Goal: Task Accomplishment & Management: Use online tool/utility

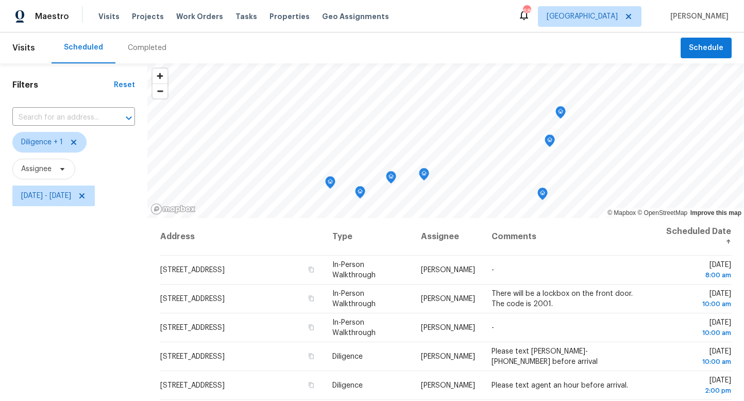
scroll to position [138, 0]
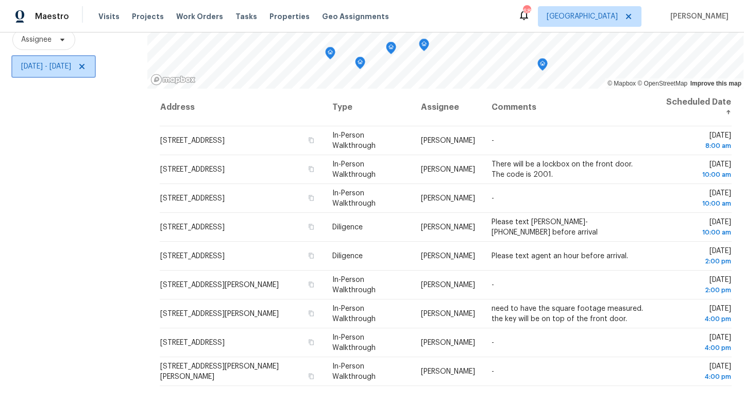
click at [52, 67] on span "Fri, Aug 15 - Fri, Aug 15" at bounding box center [46, 66] width 50 height 10
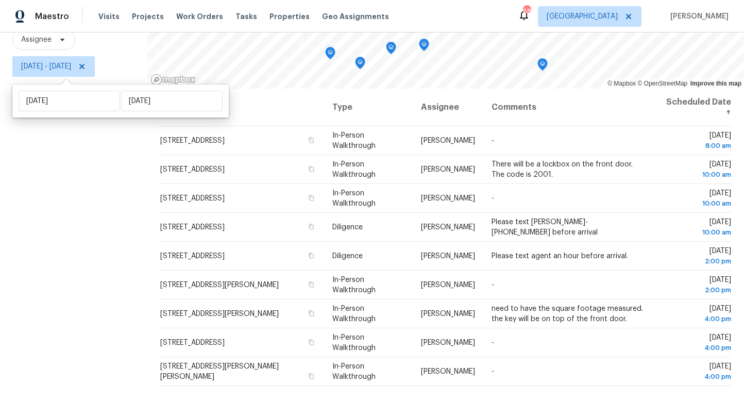
scroll to position [130, 0]
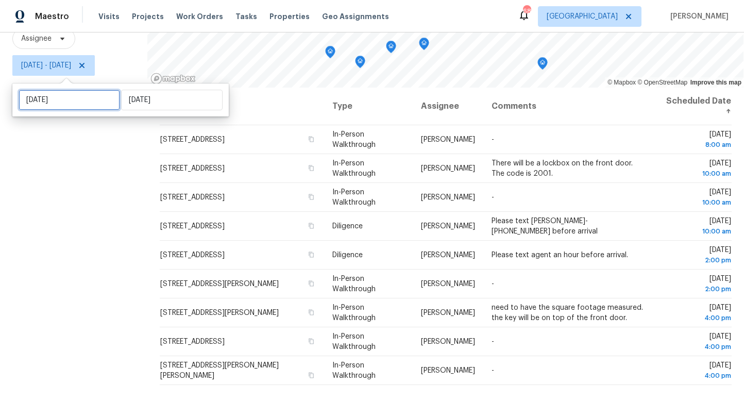
click at [58, 108] on input "[DATE]" at bounding box center [69, 100] width 101 height 21
select select "7"
select select "2025"
select select "8"
select select "2025"
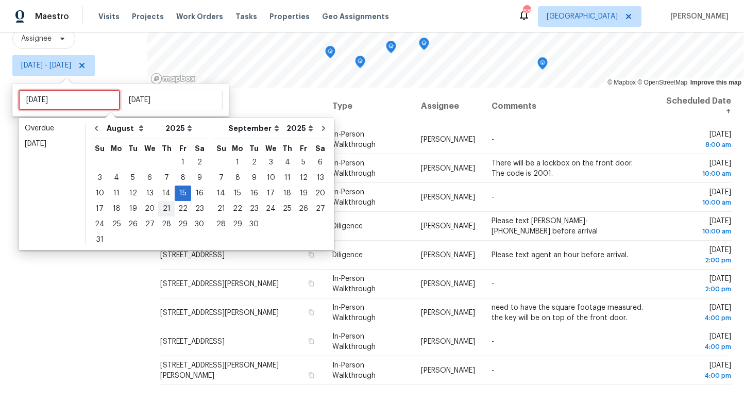
type input "Wed, Aug 20"
click at [111, 207] on div "18" at bounding box center [116, 208] width 16 height 14
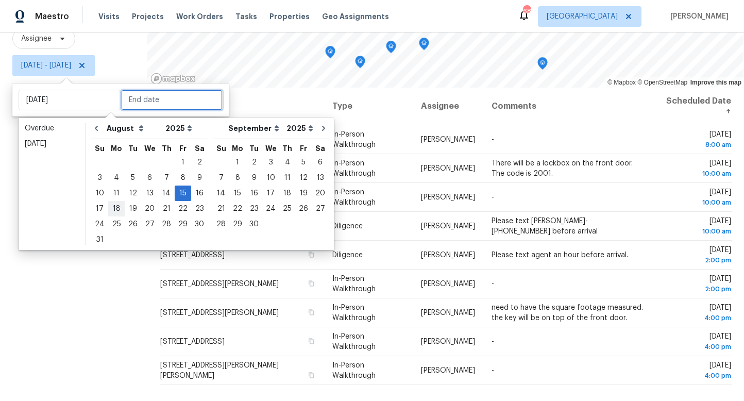
type input "[DATE]"
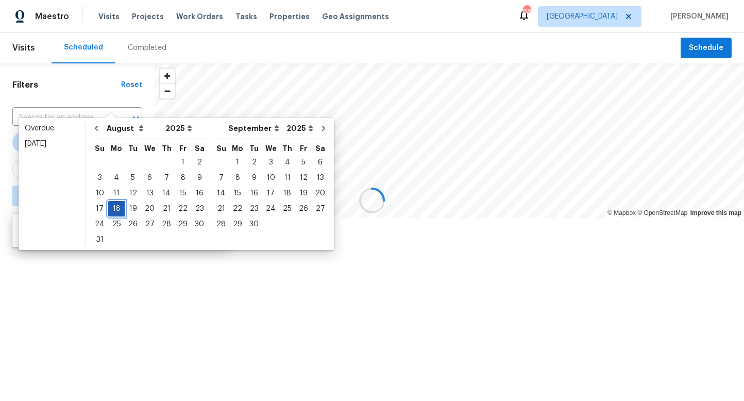
click at [111, 207] on div "18" at bounding box center [116, 208] width 16 height 14
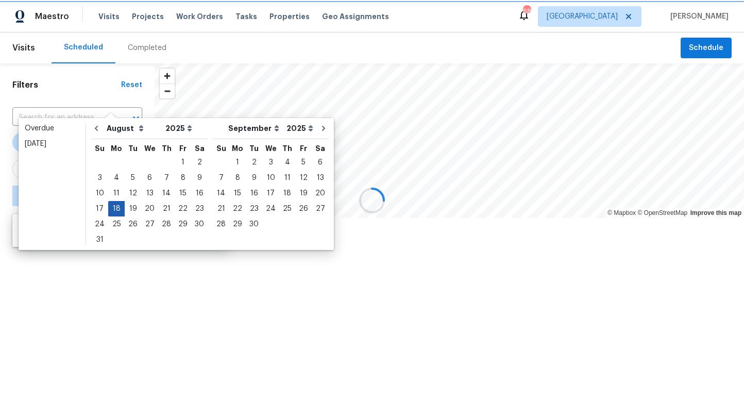
type input "Mon, Aug 18"
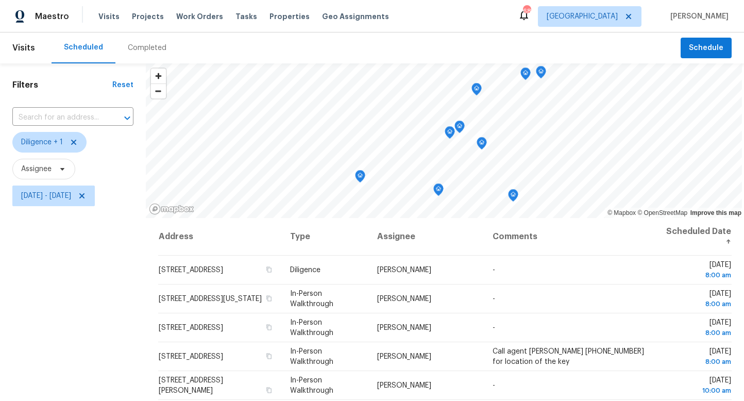
drag, startPoint x: 97, startPoint y: 285, endPoint x: 110, endPoint y: 281, distance: 13.4
click at [98, 285] on div "Filters Reset ​ Diligence + 1 Assignee Mon, Aug 18 - Mon, Aug 18" at bounding box center [73, 300] width 146 height 475
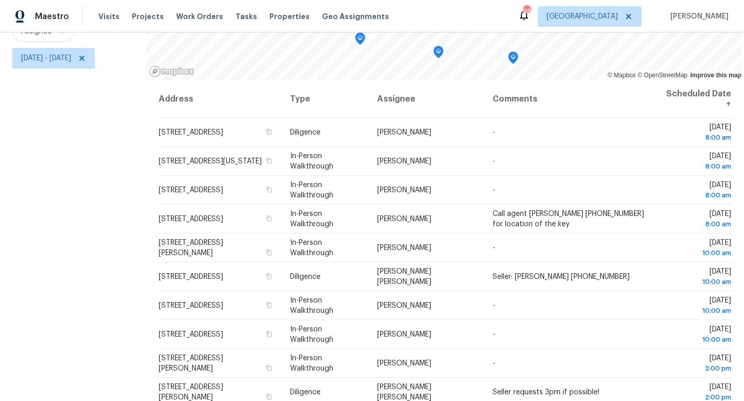
scroll to position [187, 0]
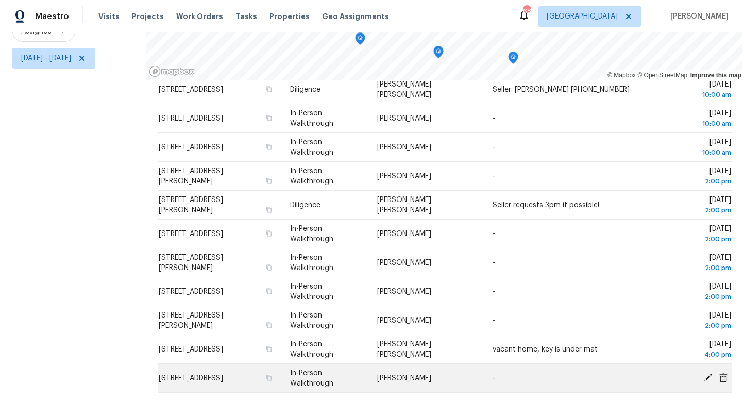
drag, startPoint x: 129, startPoint y: 205, endPoint x: 709, endPoint y: 383, distance: 606.9
click at [709, 383] on div "Filters Reset ​ Diligence + 1 Assignee Mon, Aug 18 - Mon, Aug 18 © Mapbox © Ope…" at bounding box center [372, 163] width 744 height 475
copy div "© Mapbox © OpenStreetMap Improve this map"
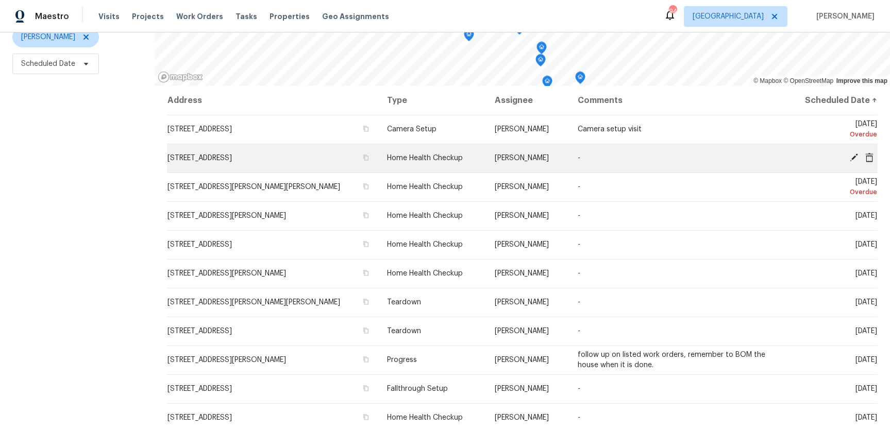
click at [853, 156] on icon at bounding box center [854, 158] width 8 height 8
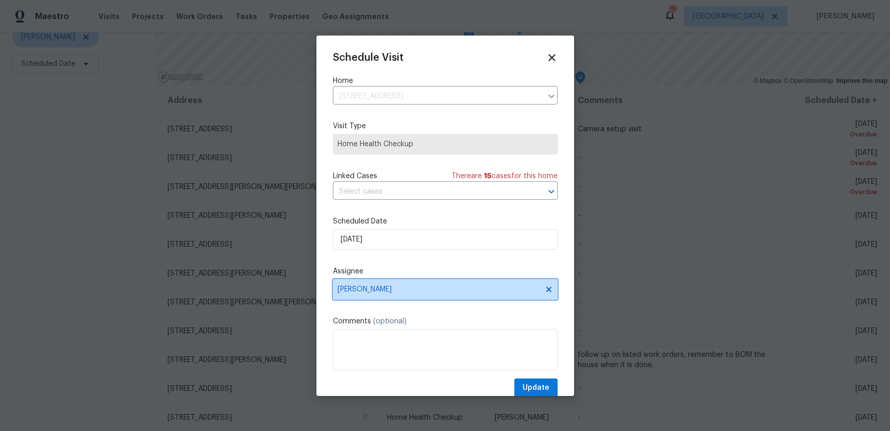
click at [377, 292] on span "Juan Lozano" at bounding box center [438, 289] width 202 height 8
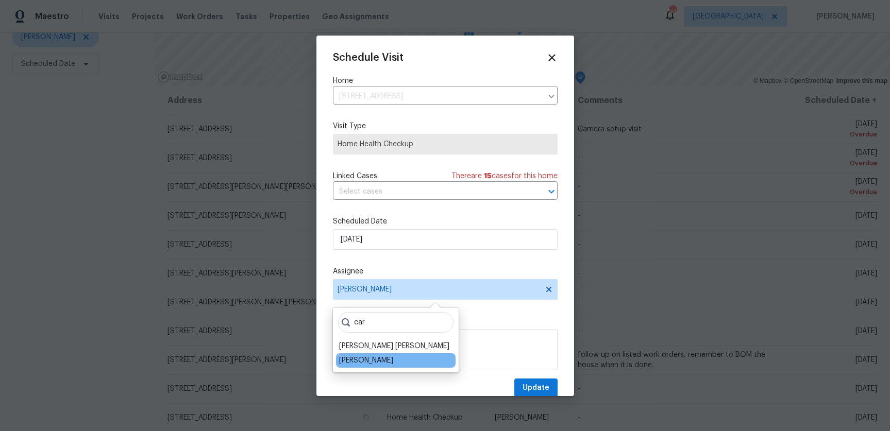
type input "car"
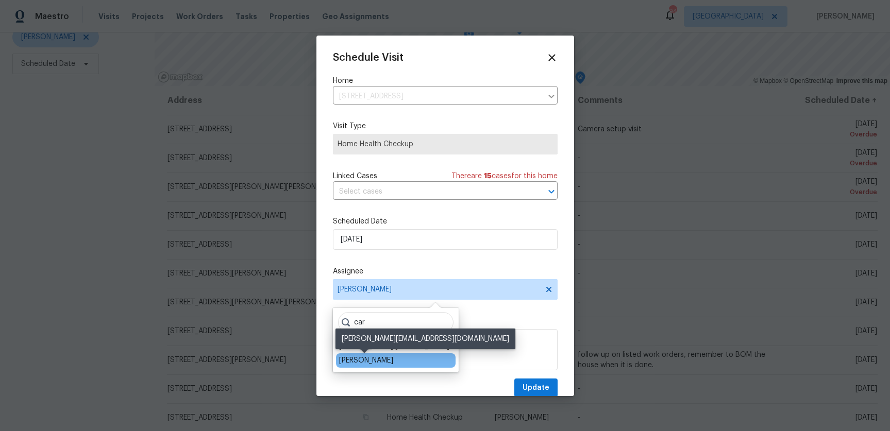
click at [377, 360] on div "Carmen Childs" at bounding box center [366, 360] width 54 height 10
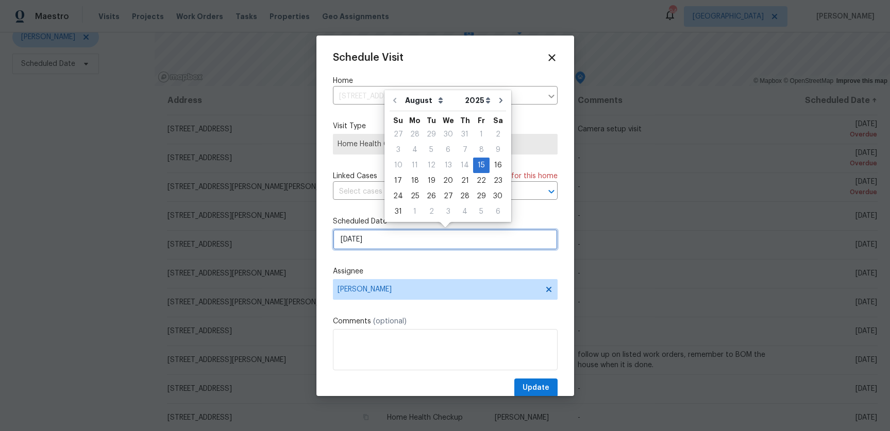
click at [409, 241] on input "8/15/2025" at bounding box center [445, 239] width 225 height 21
click at [416, 182] on div "18" at bounding box center [414, 181] width 16 height 14
type input "8/18/2025"
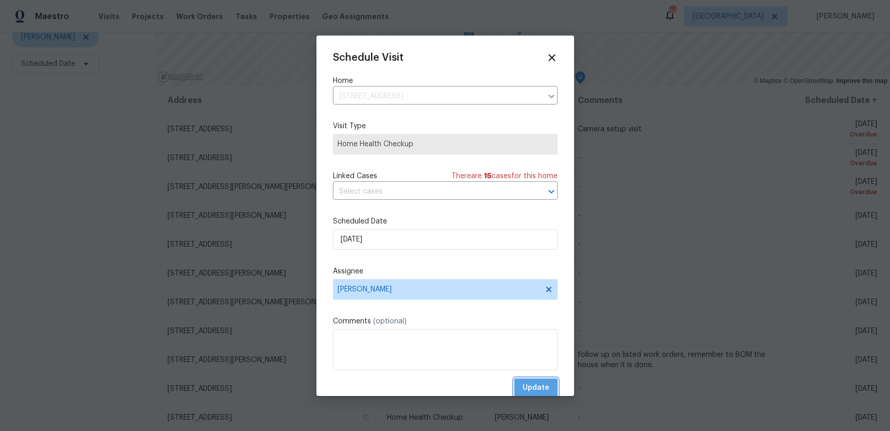
click at [540, 384] on span "Update" at bounding box center [535, 388] width 27 height 13
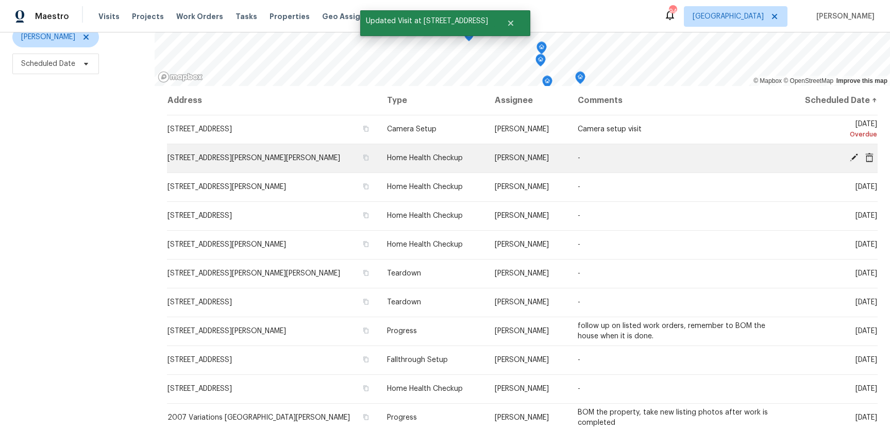
click at [849, 159] on icon at bounding box center [853, 157] width 9 height 9
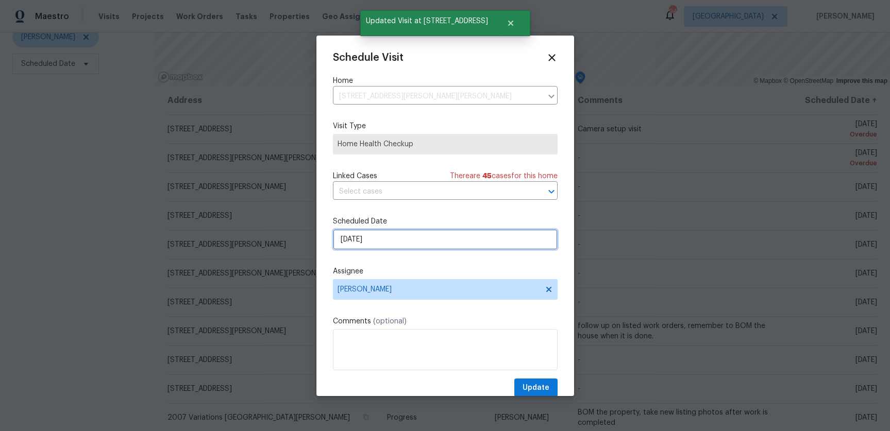
click at [384, 242] on input "8/16/2025" at bounding box center [445, 239] width 225 height 21
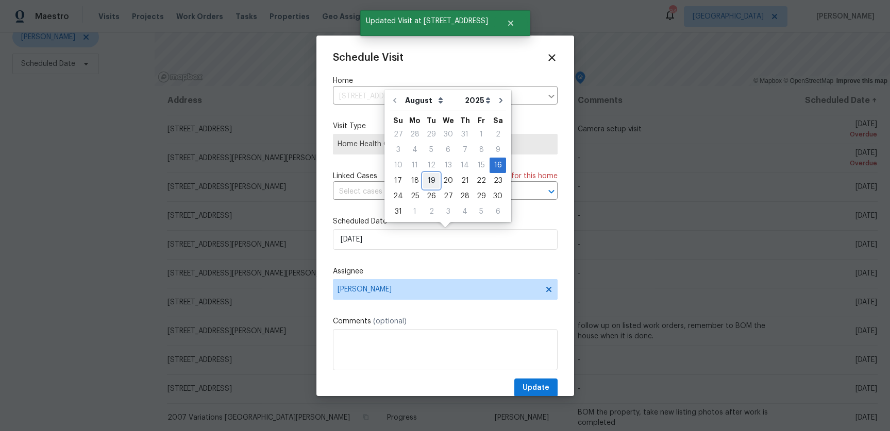
click at [423, 173] on div "19" at bounding box center [431, 180] width 16 height 15
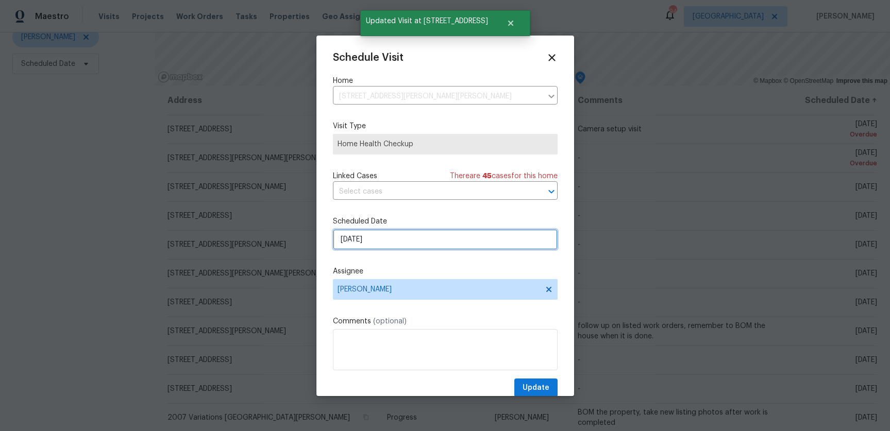
click at [382, 246] on input "8/19/2025" at bounding box center [445, 239] width 225 height 21
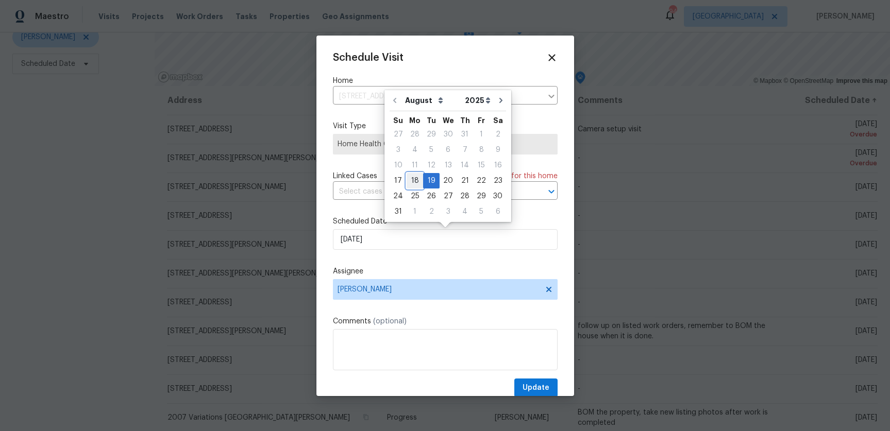
click at [414, 179] on div "18" at bounding box center [414, 181] width 16 height 14
type input "8/18/2025"
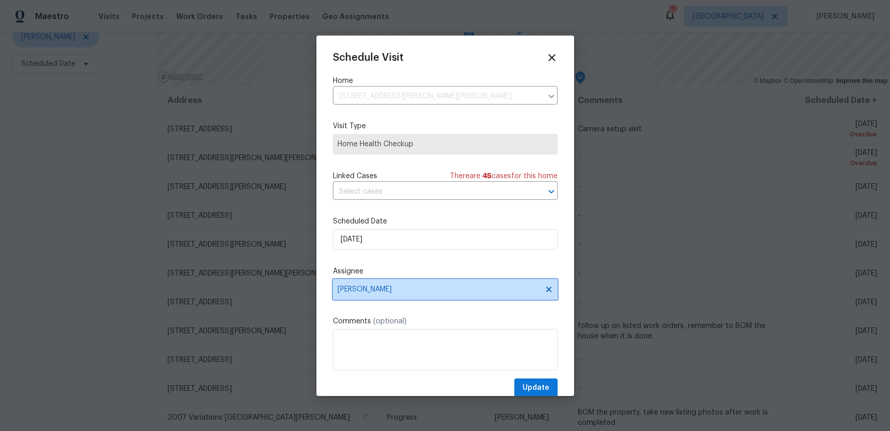
click at [381, 290] on span "Juan Lozano" at bounding box center [438, 289] width 202 height 8
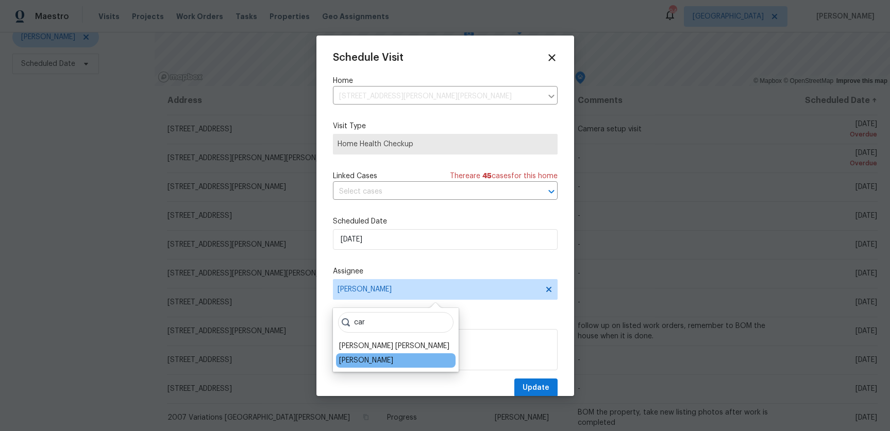
type input "car"
click at [372, 360] on div "Carmen Childs" at bounding box center [366, 360] width 54 height 10
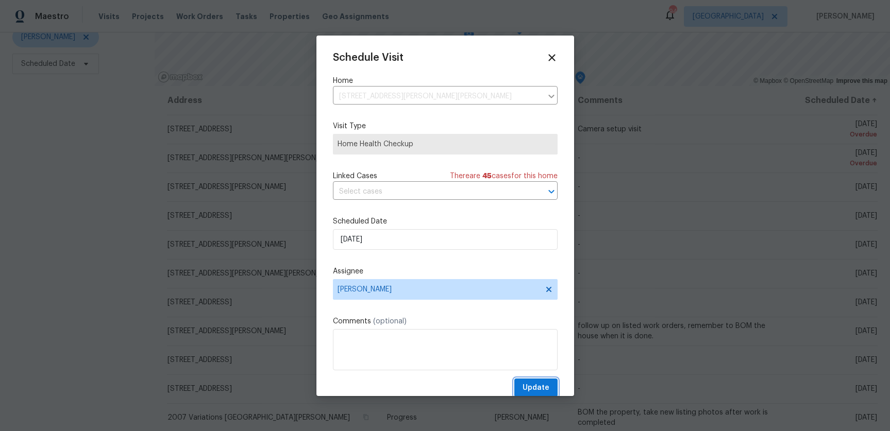
click at [542, 388] on span "Update" at bounding box center [535, 388] width 27 height 13
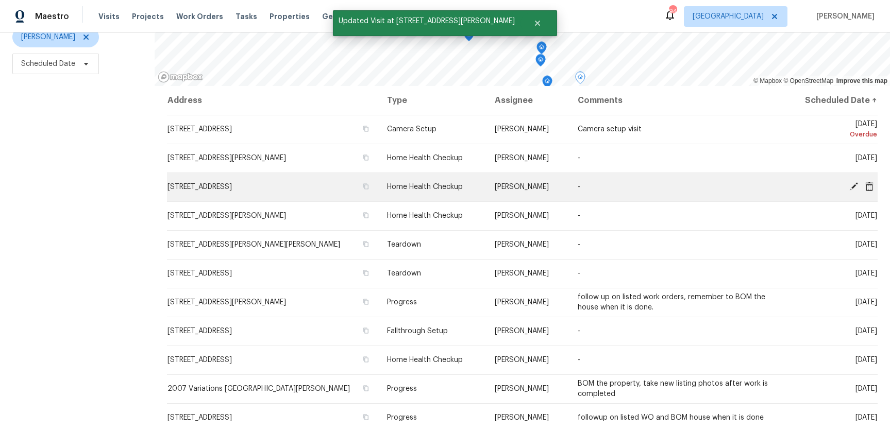
click at [852, 187] on icon at bounding box center [854, 186] width 8 height 8
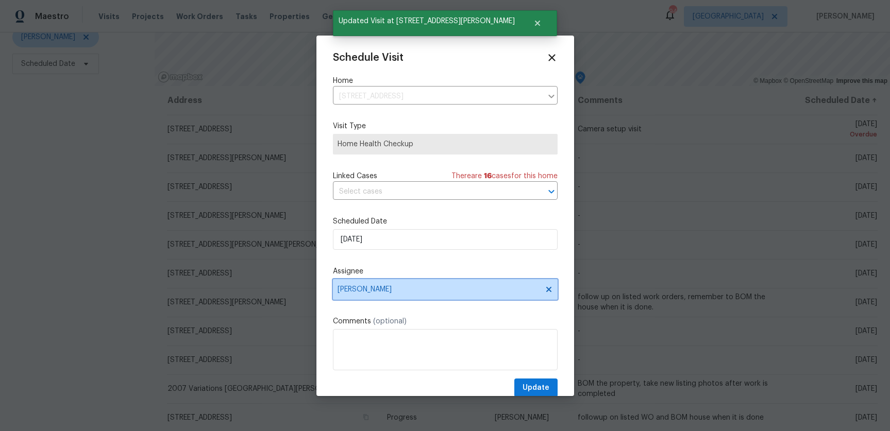
drag, startPoint x: 380, startPoint y: 286, endPoint x: 388, endPoint y: 281, distance: 9.0
click at [380, 286] on span "Juan Lozano" at bounding box center [438, 289] width 202 height 8
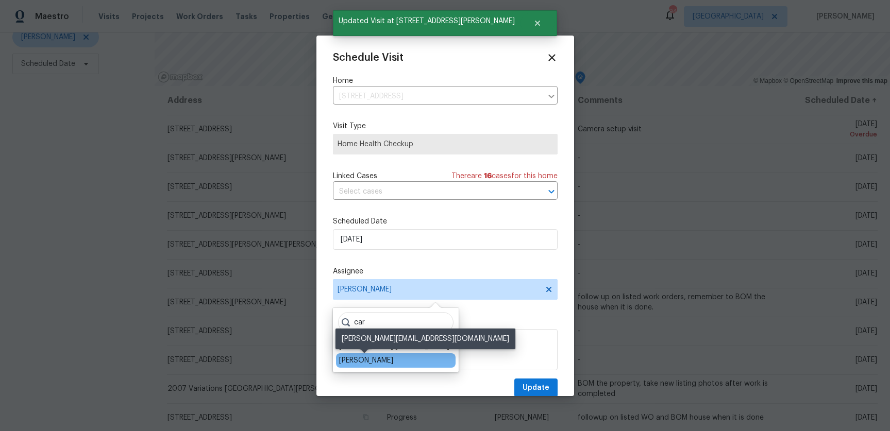
type input "car"
click at [347, 359] on div "Carmen Childs" at bounding box center [366, 360] width 54 height 10
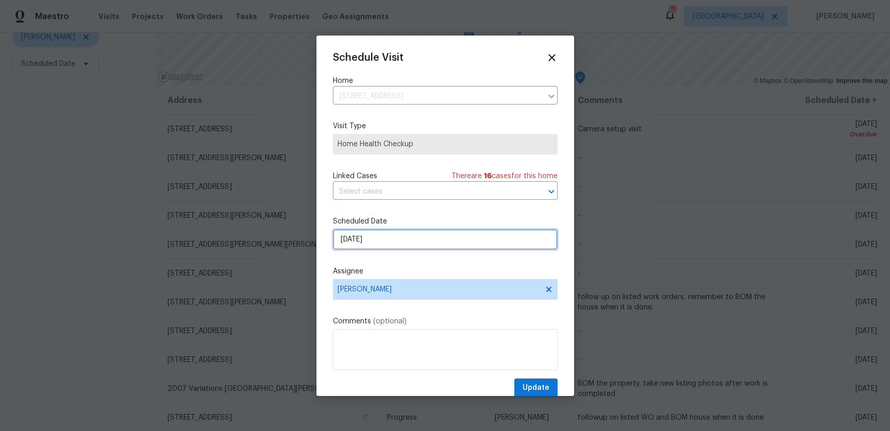
click at [376, 232] on input "8/17/2025" at bounding box center [445, 239] width 225 height 21
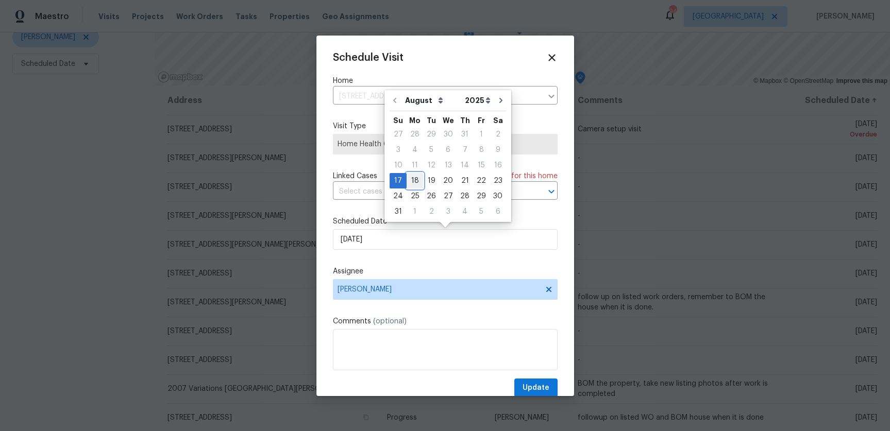
click at [413, 174] on div "18" at bounding box center [414, 181] width 16 height 14
type input "8/18/2025"
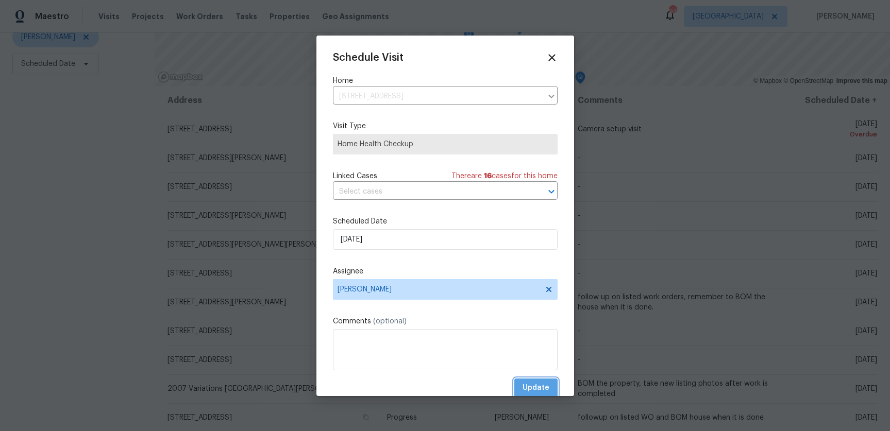
click at [524, 380] on button "Update" at bounding box center [535, 388] width 43 height 19
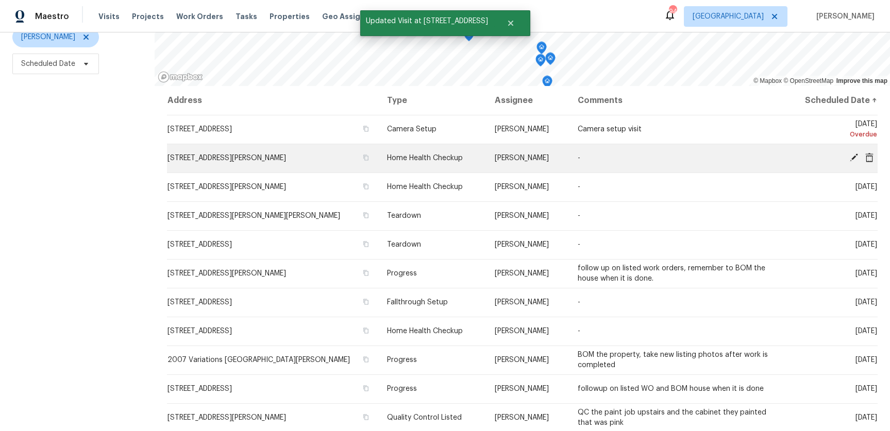
click at [852, 158] on icon at bounding box center [854, 158] width 8 height 8
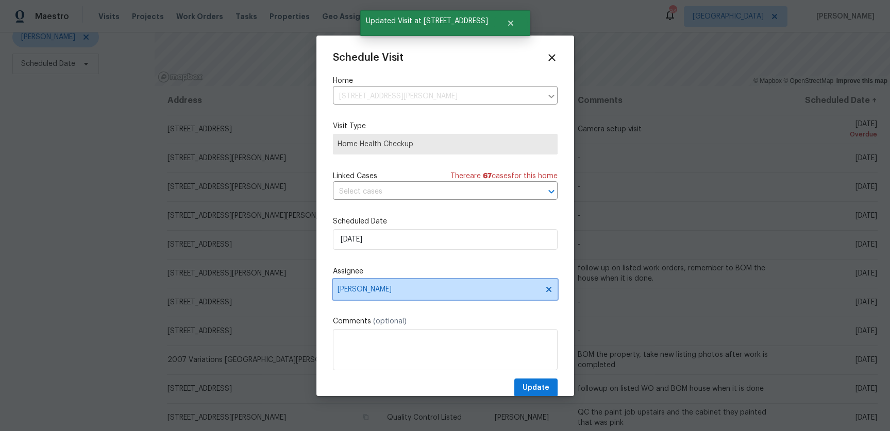
click at [364, 290] on span "Juan Lozano" at bounding box center [438, 289] width 202 height 8
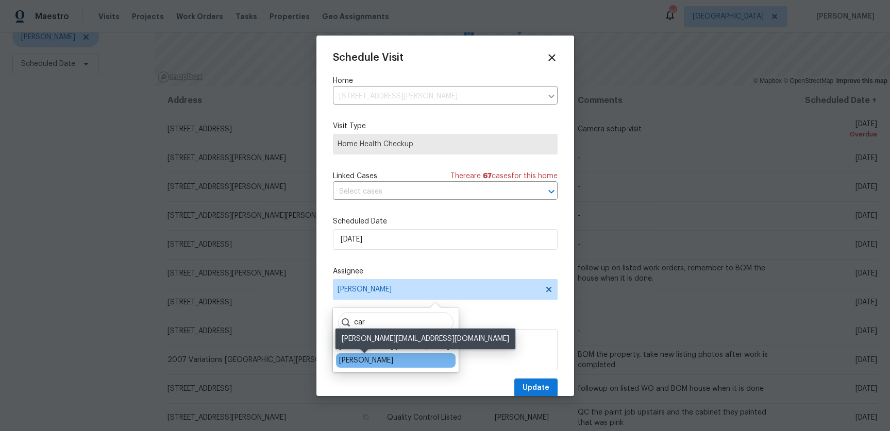
type input "car"
click at [348, 363] on div "Carmen Childs" at bounding box center [366, 360] width 54 height 10
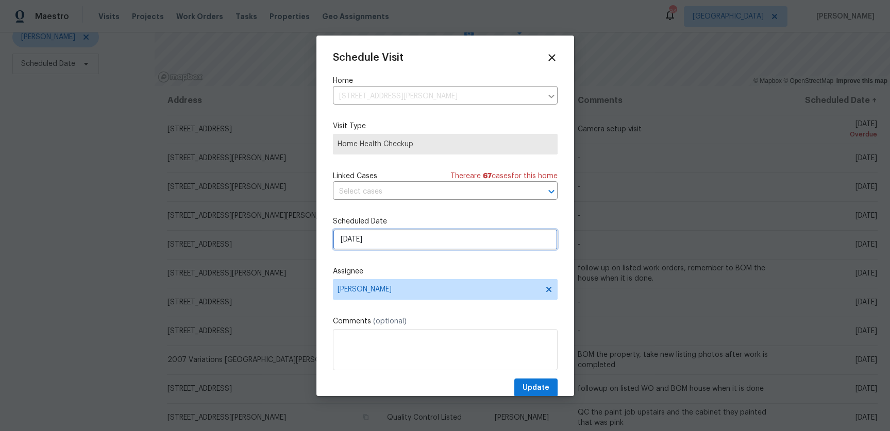
click at [368, 238] on input "8/17/2025" at bounding box center [445, 239] width 225 height 21
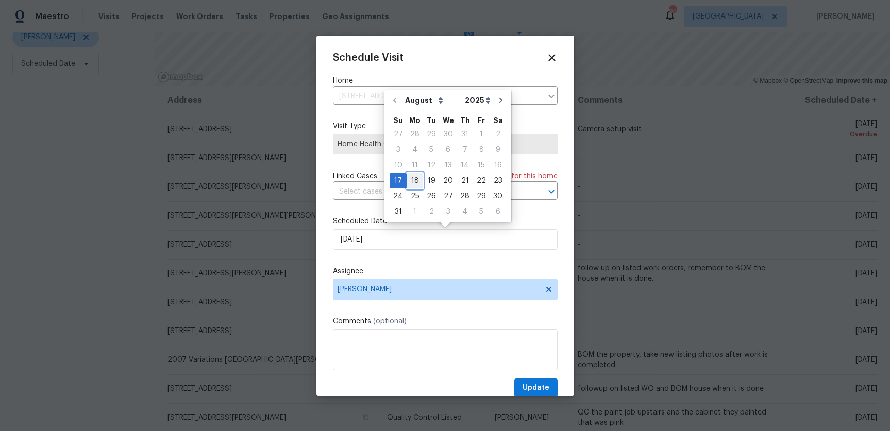
click at [410, 179] on div "18" at bounding box center [414, 181] width 16 height 14
type input "8/18/2025"
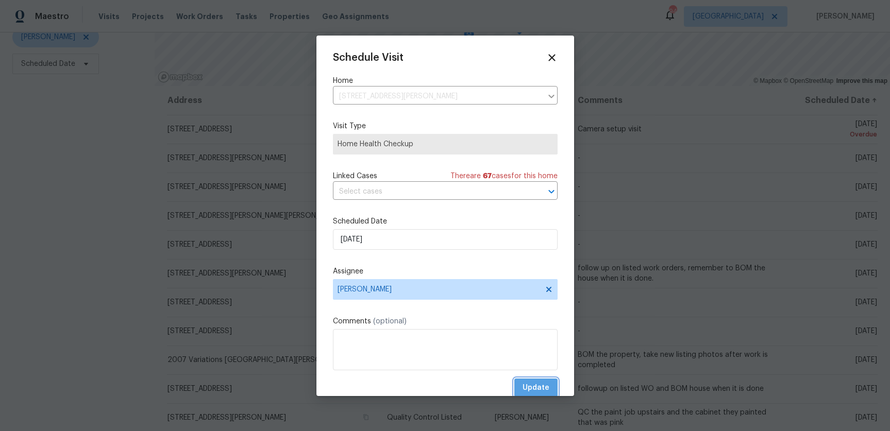
click at [534, 388] on span "Update" at bounding box center [535, 388] width 27 height 13
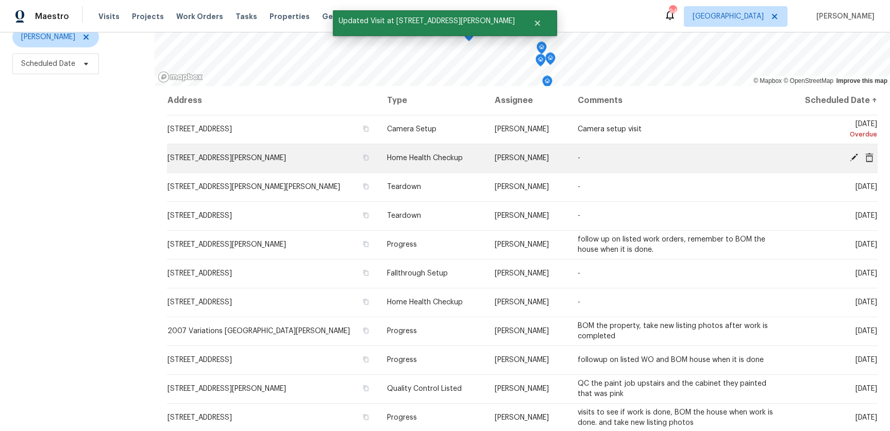
click at [851, 153] on icon at bounding box center [853, 157] width 9 height 9
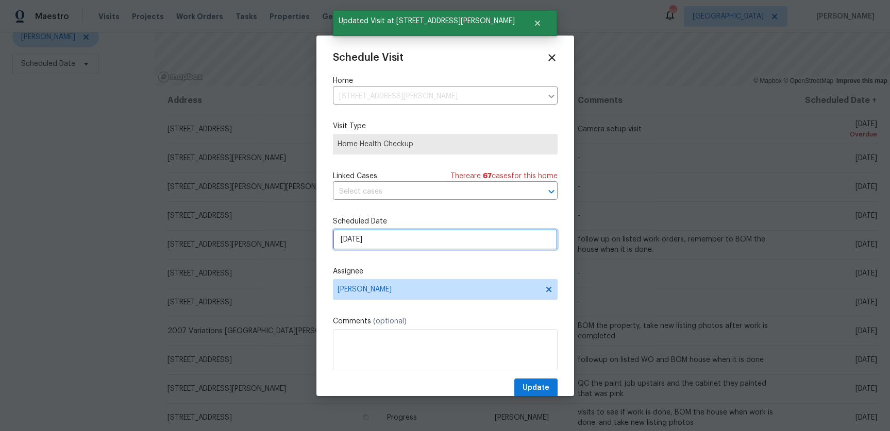
click at [392, 235] on input "8/17/2025" at bounding box center [445, 239] width 225 height 21
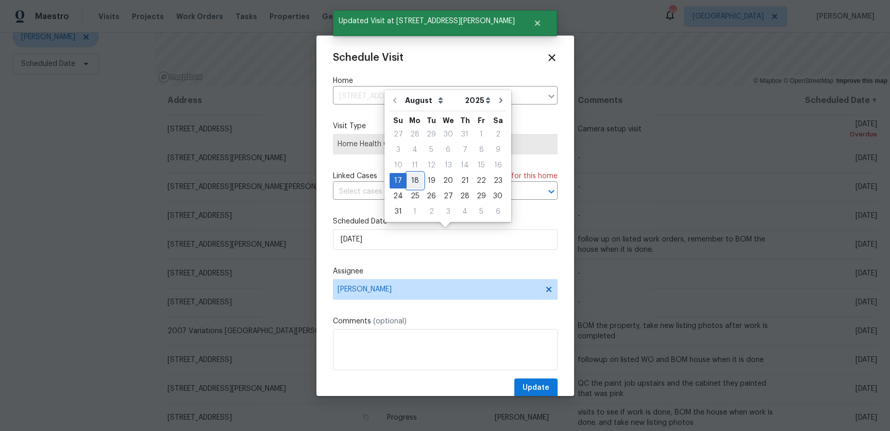
click at [415, 180] on div "18" at bounding box center [414, 181] width 16 height 14
type input "[DATE]"
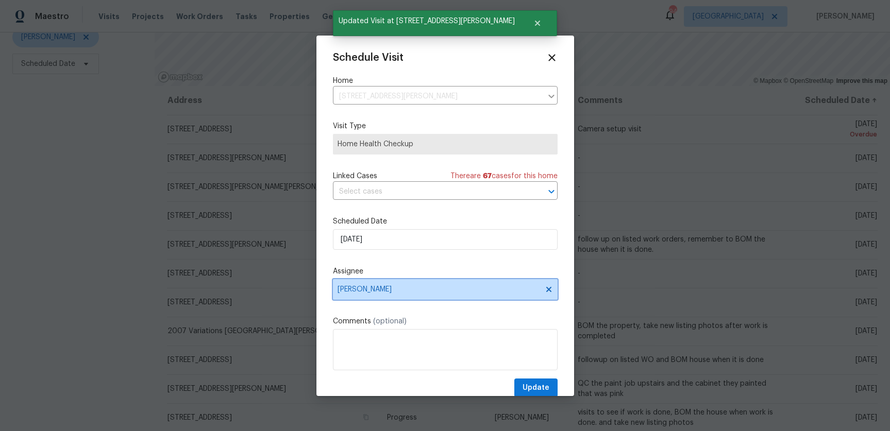
click at [370, 294] on span "Juan Lozano" at bounding box center [445, 289] width 225 height 21
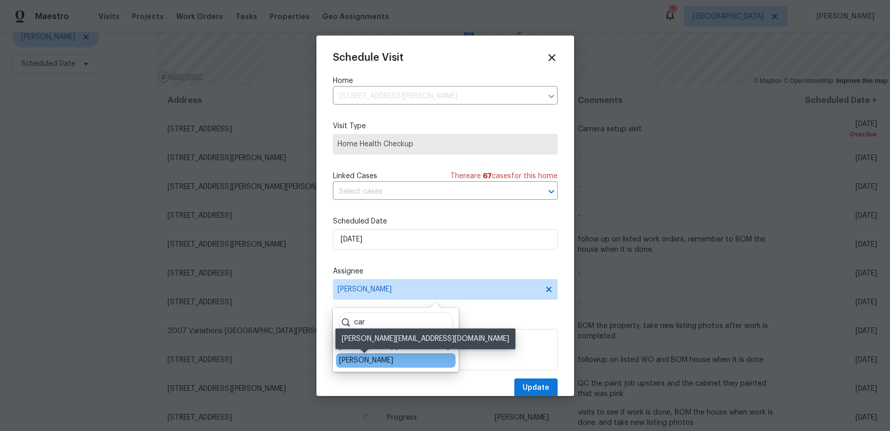
type input "car"
click at [367, 358] on div "Carmen Childs" at bounding box center [366, 360] width 54 height 10
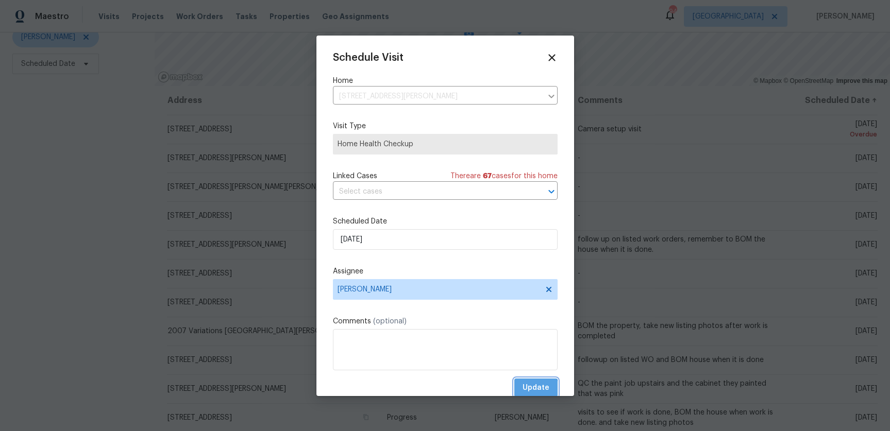
drag, startPoint x: 534, startPoint y: 391, endPoint x: 528, endPoint y: 388, distance: 7.2
click at [534, 391] on span "Update" at bounding box center [535, 388] width 27 height 13
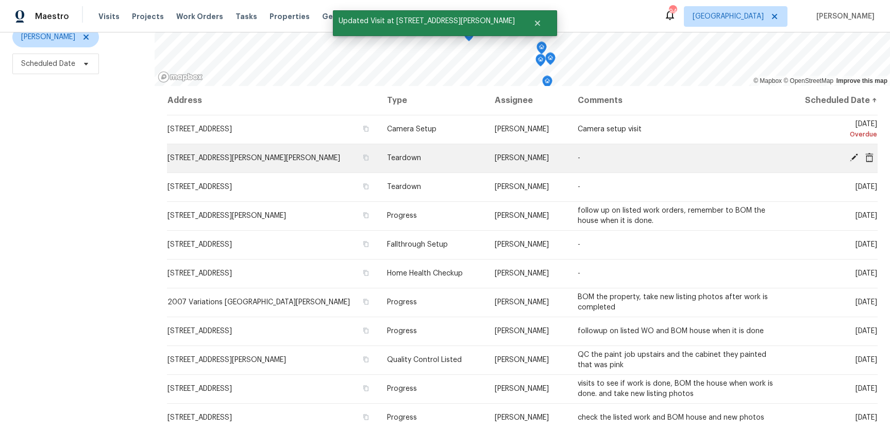
click at [852, 160] on icon at bounding box center [854, 158] width 8 height 8
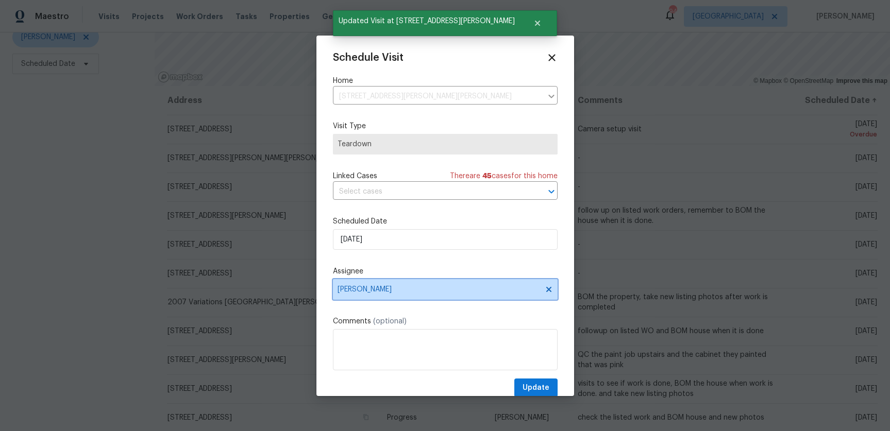
click at [391, 284] on span "Juan Lozano" at bounding box center [445, 289] width 225 height 21
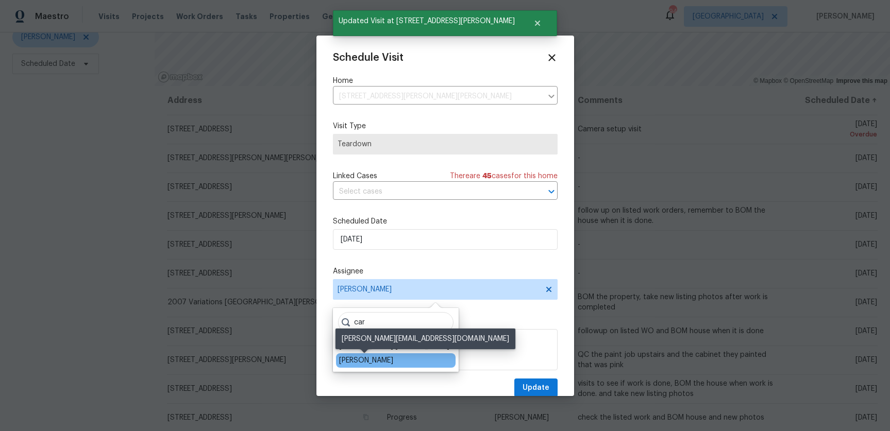
type input "car"
click at [383, 360] on div "Carmen Childs" at bounding box center [366, 360] width 54 height 10
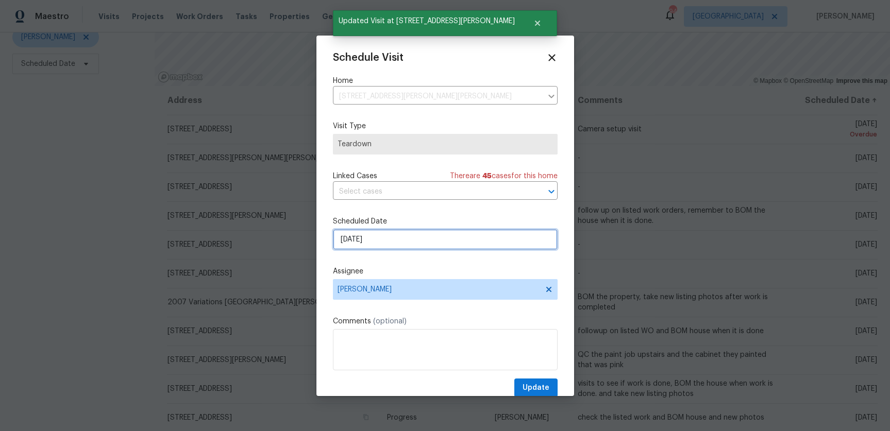
click at [384, 241] on input "8/17/2025" at bounding box center [445, 239] width 225 height 21
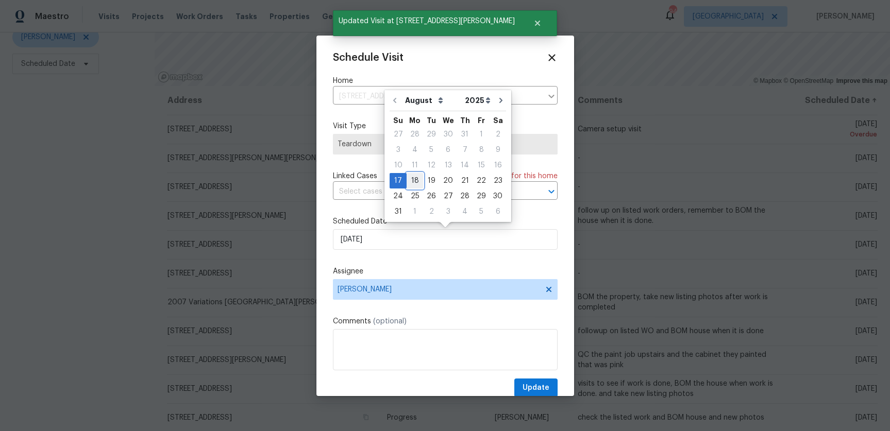
click at [411, 181] on div "18" at bounding box center [414, 181] width 16 height 14
type input "8/18/2025"
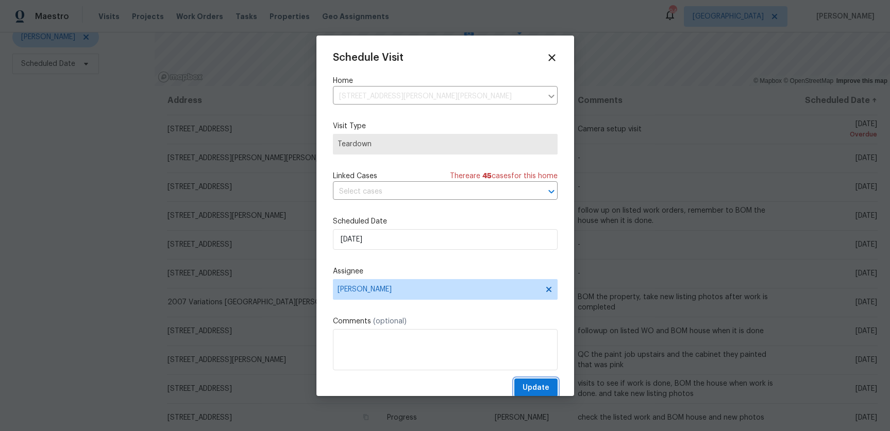
click at [537, 384] on span "Update" at bounding box center [535, 388] width 27 height 13
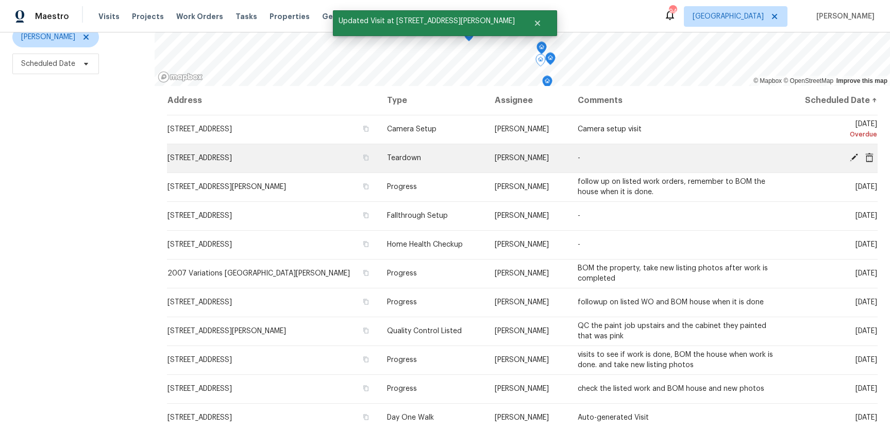
click at [850, 157] on icon at bounding box center [853, 157] width 9 height 9
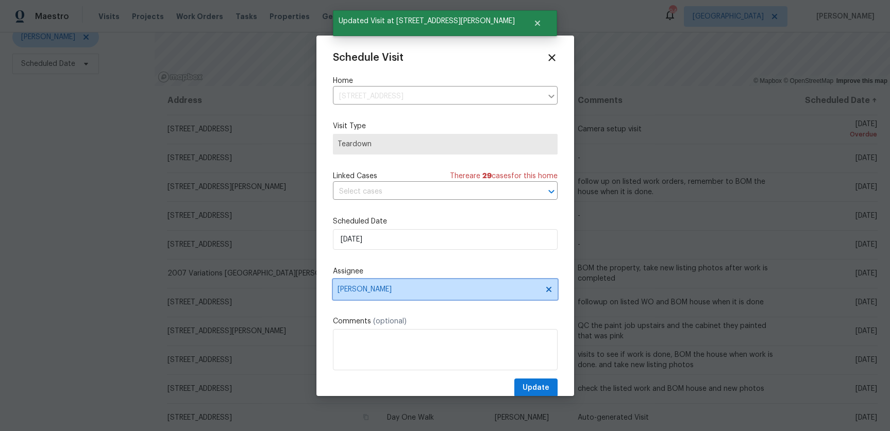
drag, startPoint x: 412, startPoint y: 295, endPoint x: 421, endPoint y: 292, distance: 9.8
click at [412, 295] on span "Juan Lozano" at bounding box center [445, 289] width 225 height 21
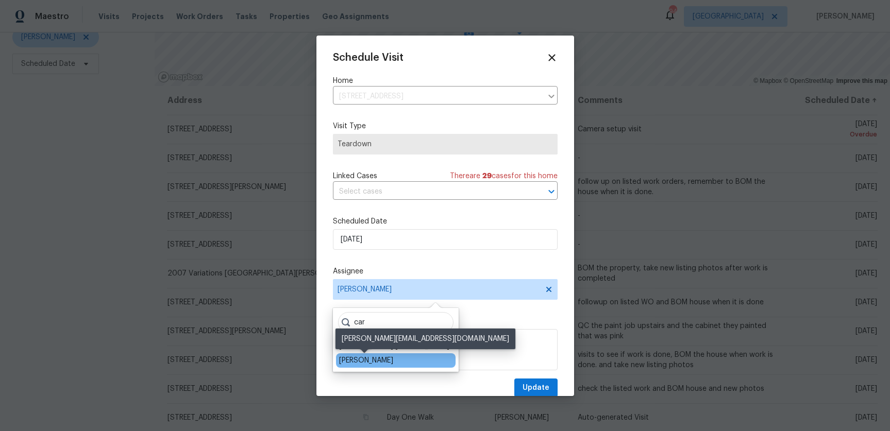
type input "car"
click at [365, 362] on div "Carmen Childs" at bounding box center [366, 360] width 54 height 10
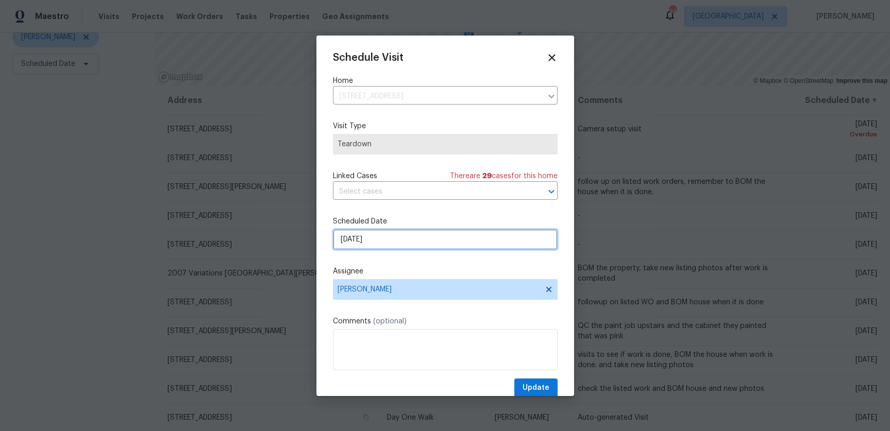
click at [389, 241] on input "8/17/2025" at bounding box center [445, 239] width 225 height 21
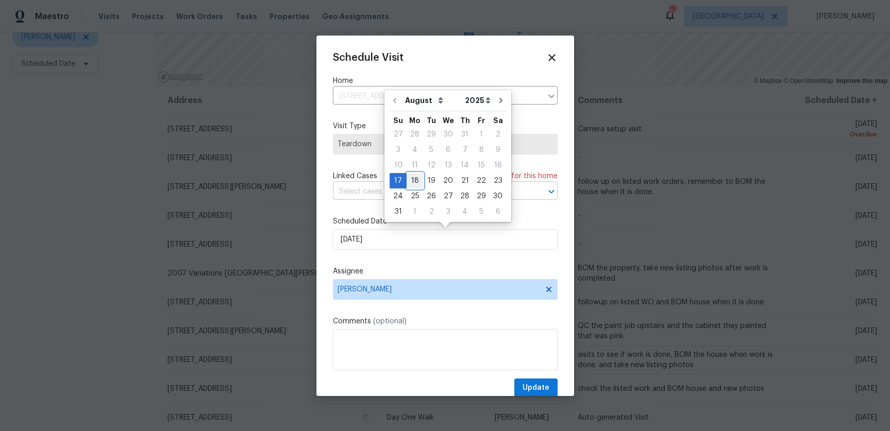
drag, startPoint x: 417, startPoint y: 178, endPoint x: 432, endPoint y: 197, distance: 24.5
click at [417, 178] on div "18" at bounding box center [414, 181] width 16 height 14
type input "8/18/2025"
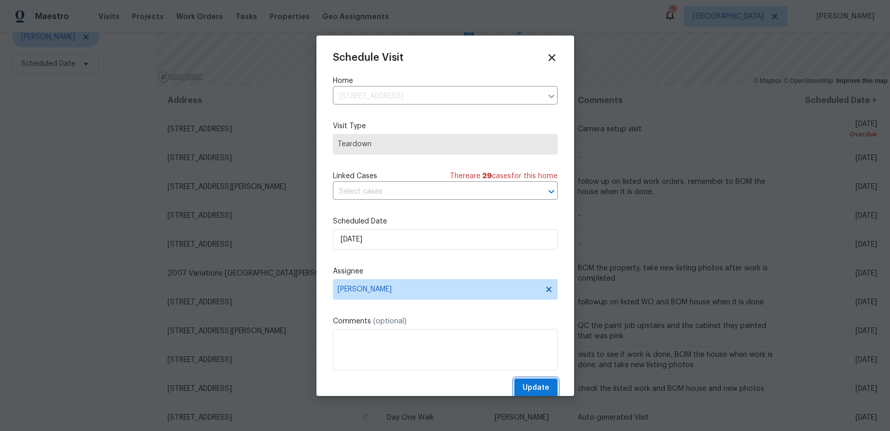
click at [530, 385] on span "Update" at bounding box center [535, 388] width 27 height 13
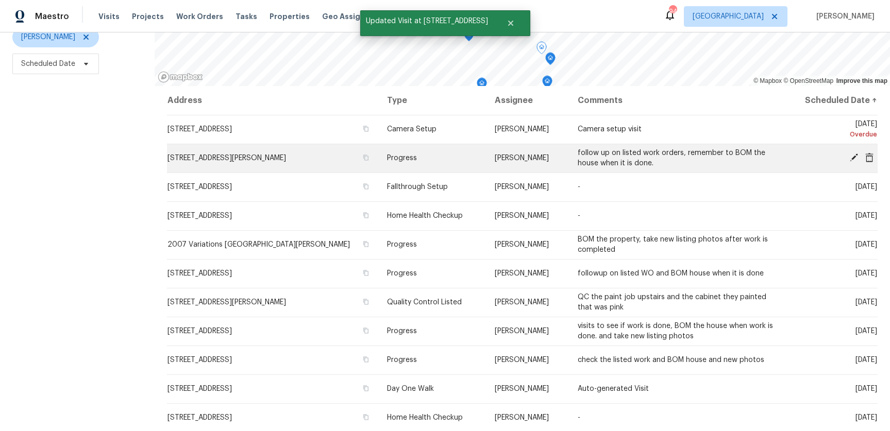
click at [851, 159] on icon at bounding box center [854, 158] width 8 height 8
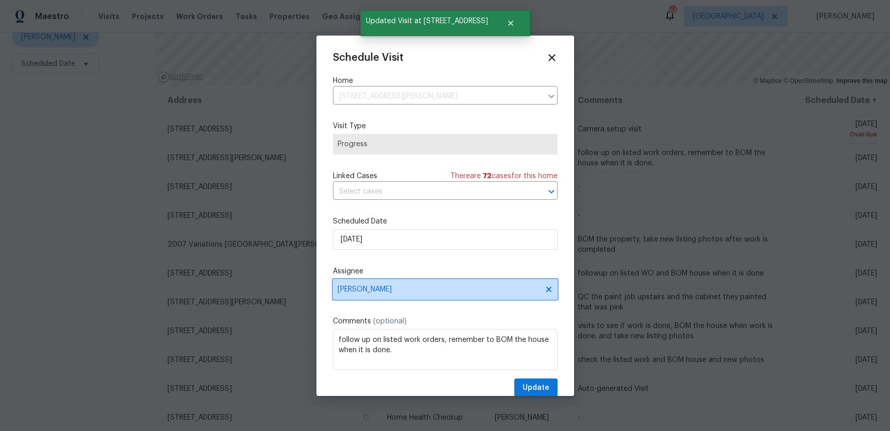
click at [364, 292] on span "Juan Lozano" at bounding box center [438, 289] width 202 height 8
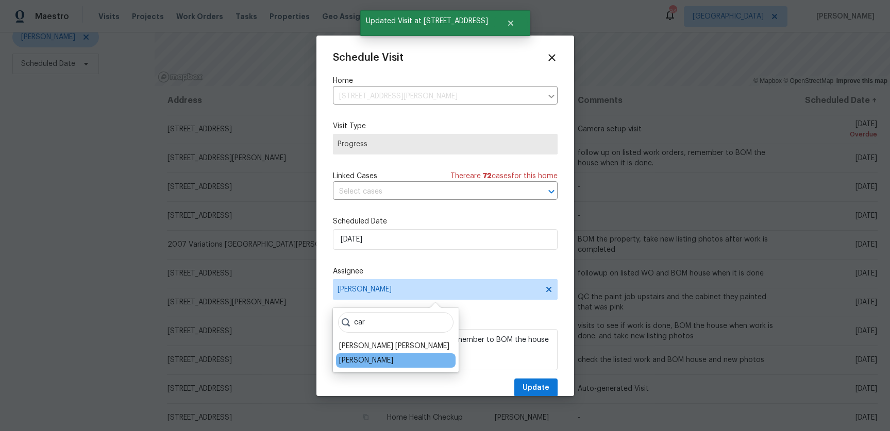
type input "car"
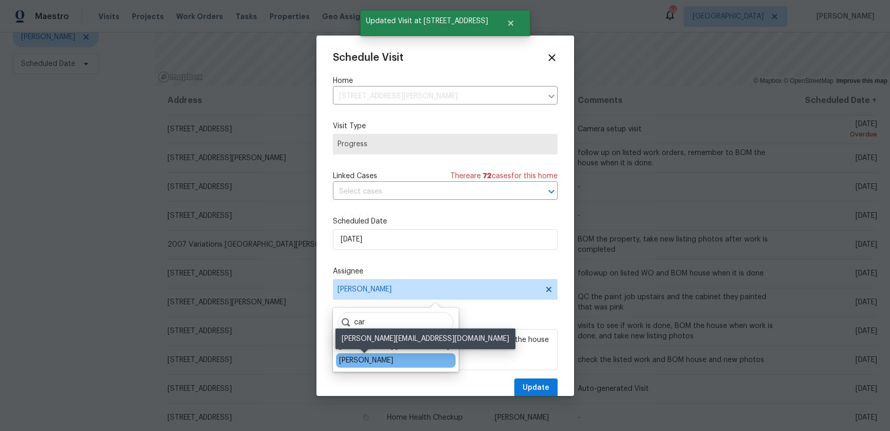
click at [370, 362] on div "Carmen Childs" at bounding box center [366, 360] width 54 height 10
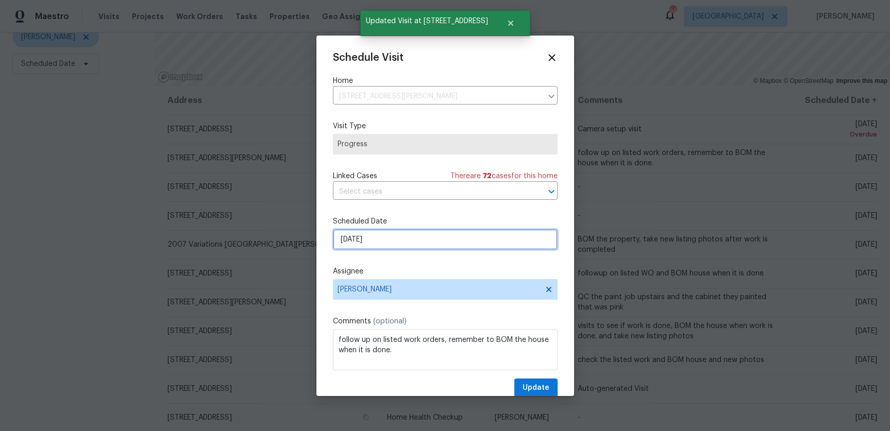
click at [374, 243] on input "8/18/2025" at bounding box center [445, 239] width 225 height 21
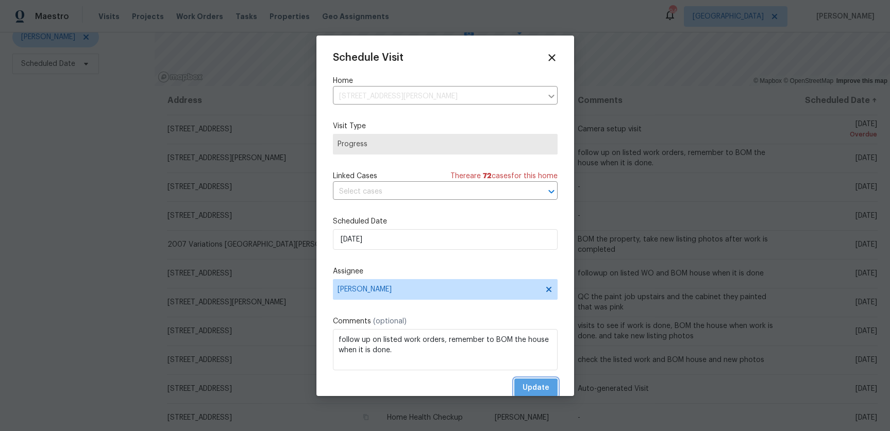
click at [530, 389] on span "Update" at bounding box center [535, 388] width 27 height 13
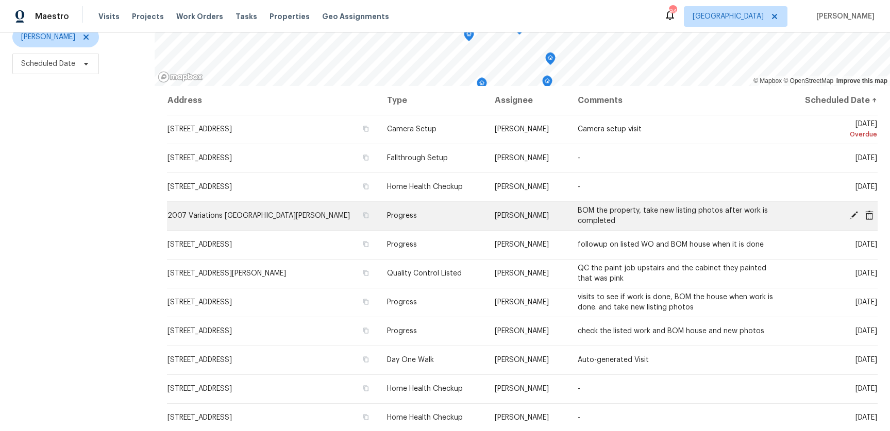
click at [851, 213] on icon at bounding box center [853, 215] width 9 height 9
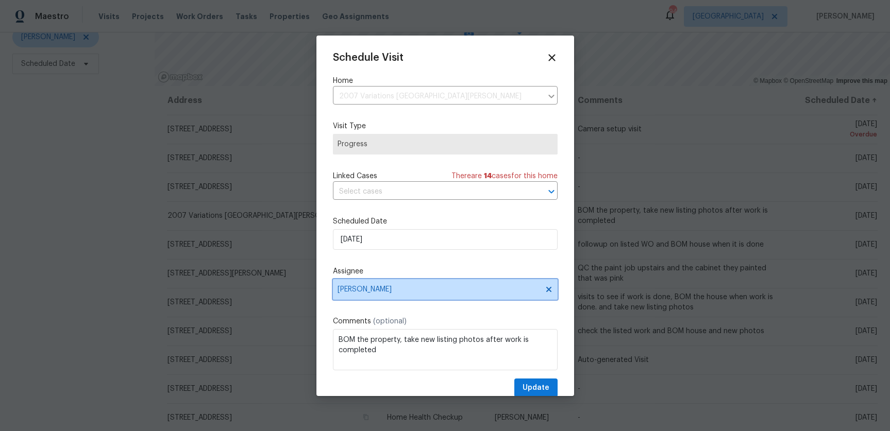
click at [357, 287] on span "Juan Lozano" at bounding box center [438, 289] width 202 height 8
click at [494, 265] on div "Schedule Visit Home 2007 Variations Dr NE, Atlanta, GA 30329 ​ Visit Type Progr…" at bounding box center [445, 225] width 225 height 346
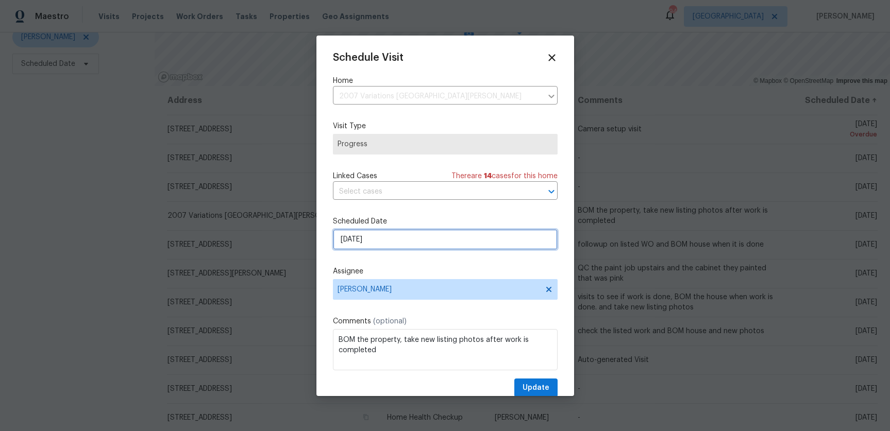
click at [422, 242] on input "8/18/2025" at bounding box center [445, 239] width 225 height 21
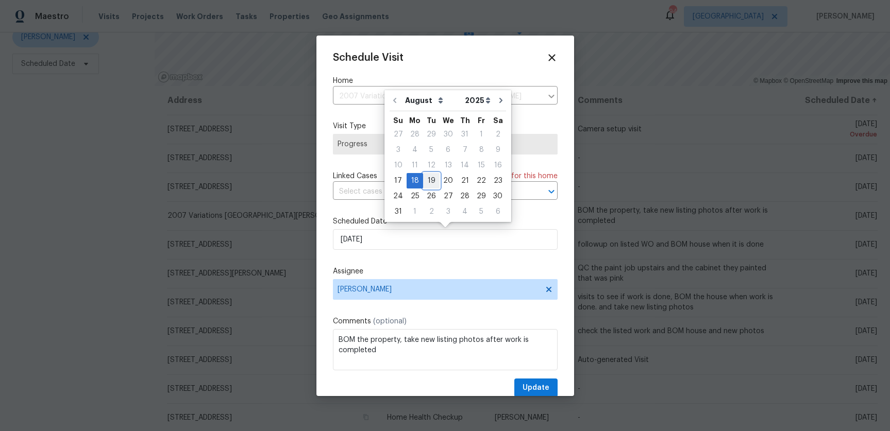
click at [431, 176] on div "19" at bounding box center [431, 181] width 16 height 14
type input "8/19/2025"
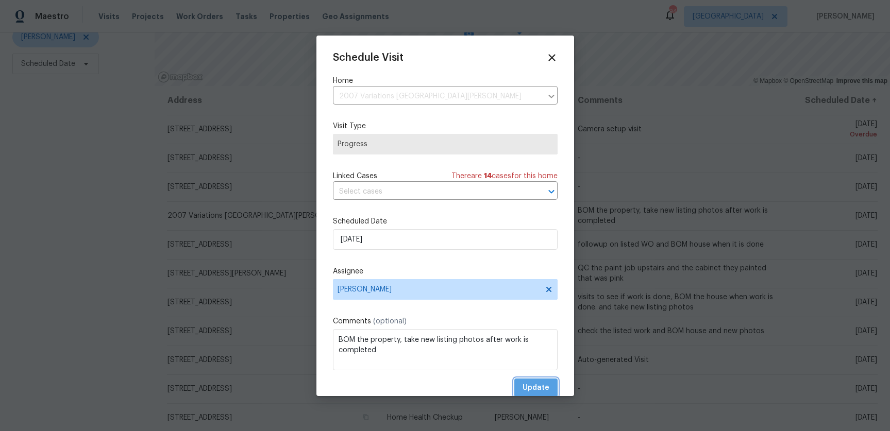
click at [544, 387] on span "Update" at bounding box center [535, 388] width 27 height 13
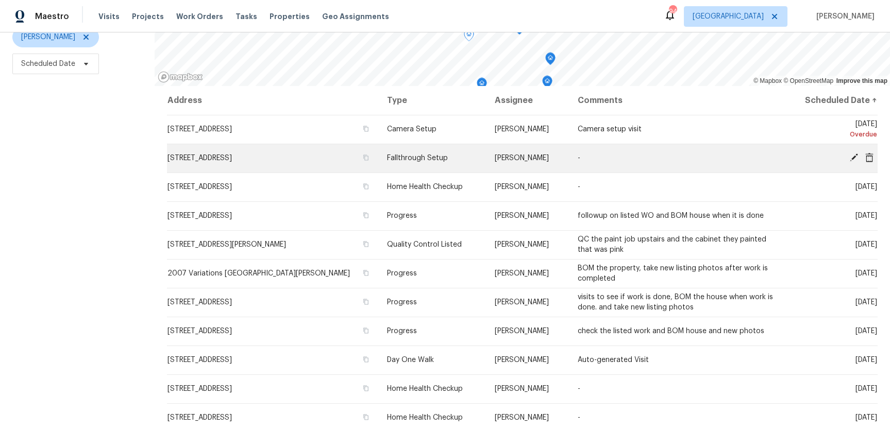
click at [854, 154] on icon at bounding box center [853, 157] width 9 height 9
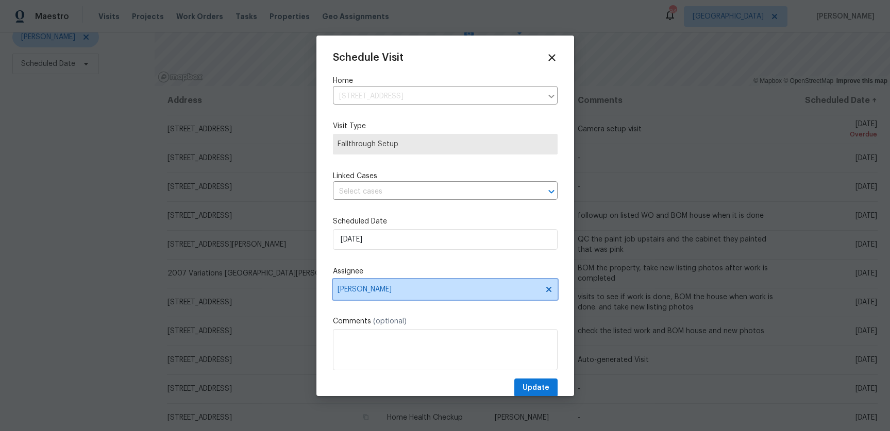
click at [403, 294] on span "Juan Lozano" at bounding box center [445, 289] width 225 height 21
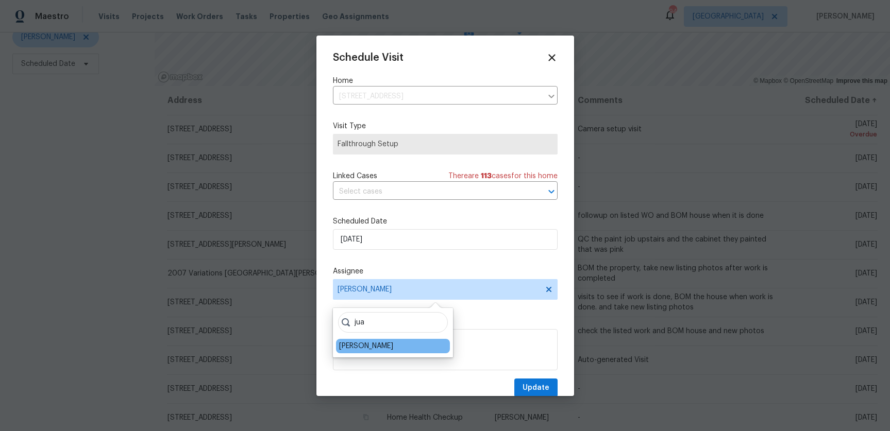
type input "jua"
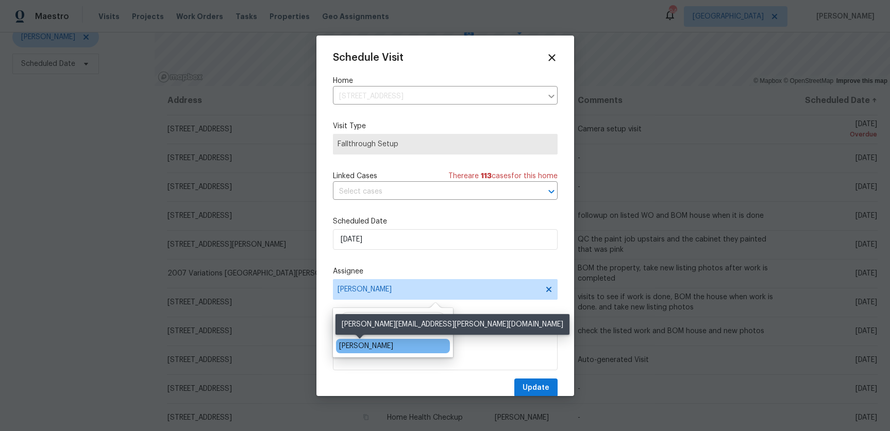
click at [355, 347] on div "Juan Lozano" at bounding box center [366, 346] width 54 height 10
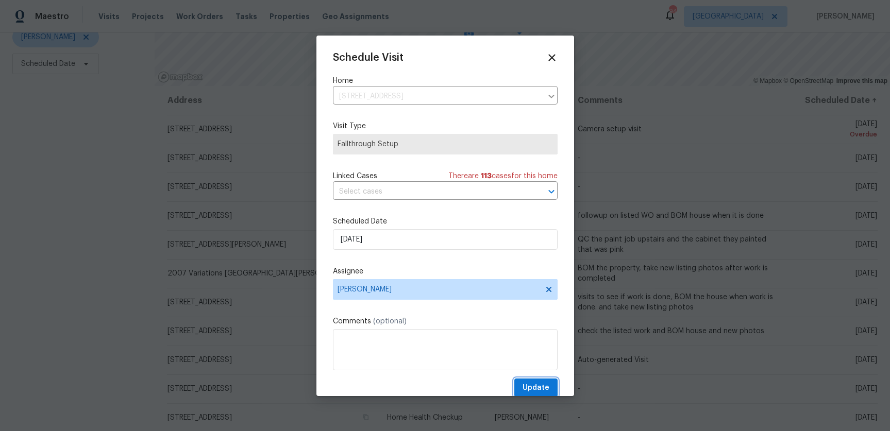
click at [534, 387] on span "Update" at bounding box center [535, 388] width 27 height 13
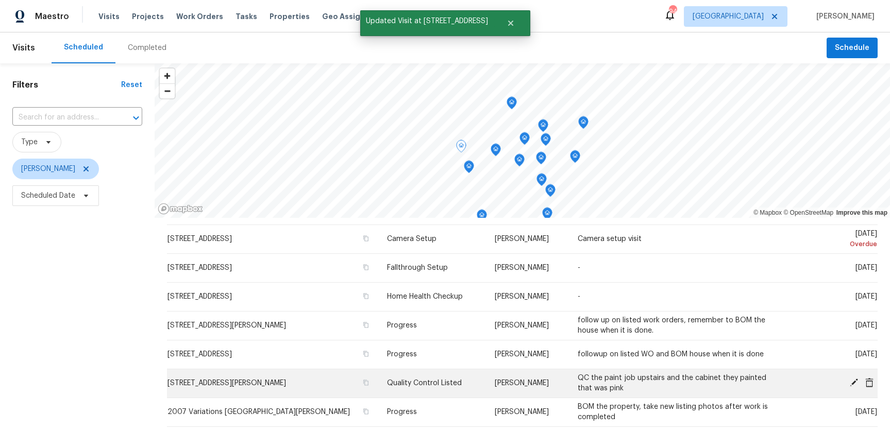
scroll to position [21, 0]
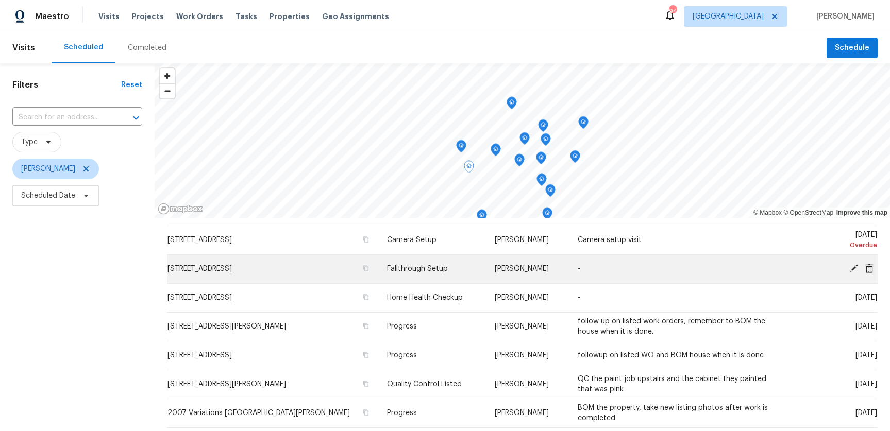
click at [850, 265] on icon at bounding box center [853, 268] width 9 height 9
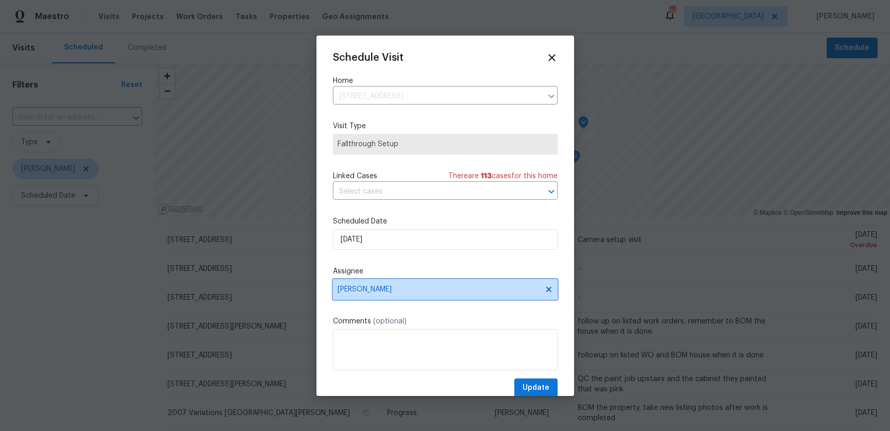
click at [437, 297] on span "Juan Lozano" at bounding box center [445, 289] width 225 height 21
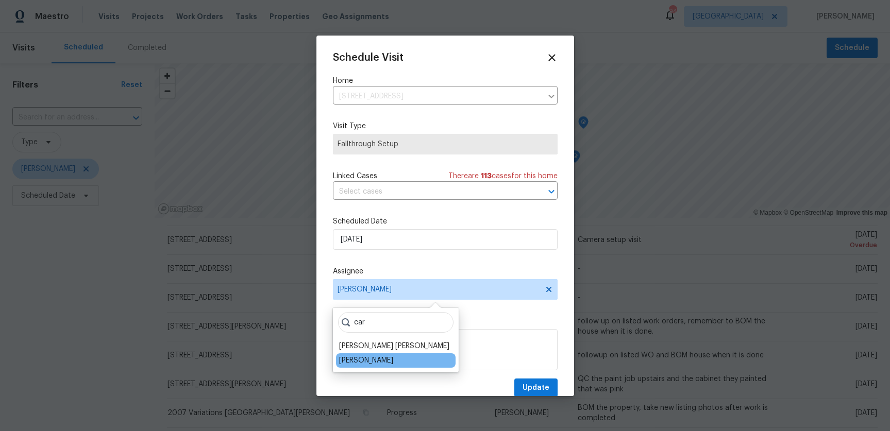
type input "car"
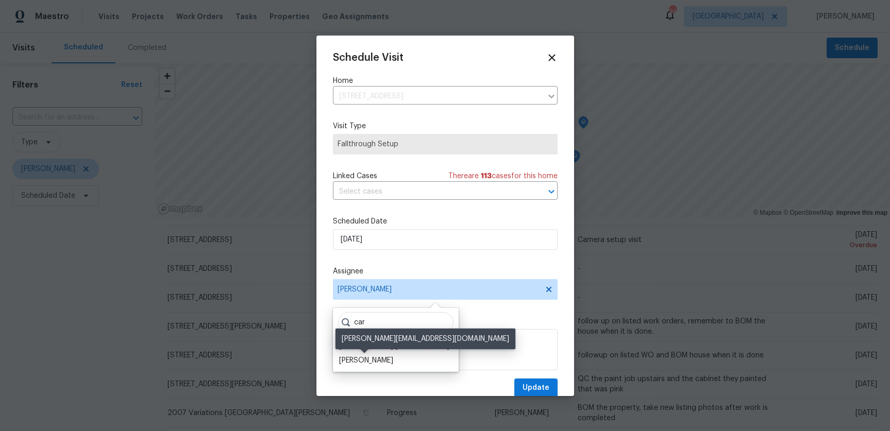
drag, startPoint x: 377, startPoint y: 360, endPoint x: 396, endPoint y: 362, distance: 19.7
click at [377, 360] on div "[PERSON_NAME]" at bounding box center [366, 360] width 54 height 10
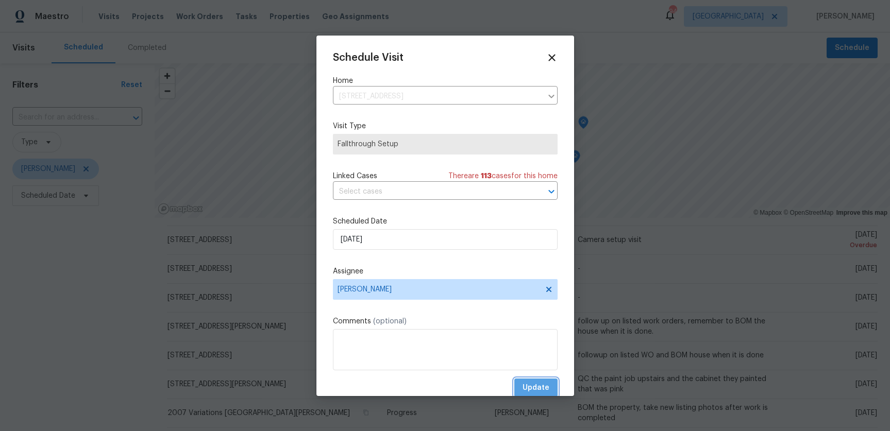
click at [537, 385] on span "Update" at bounding box center [535, 388] width 27 height 13
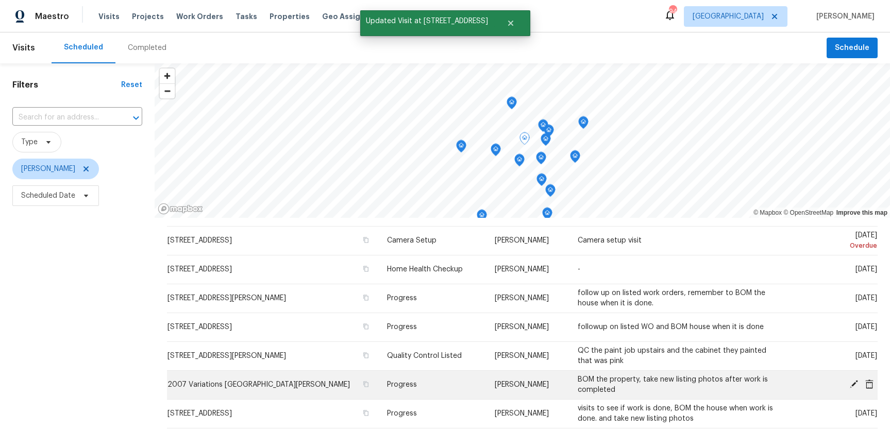
scroll to position [0, 0]
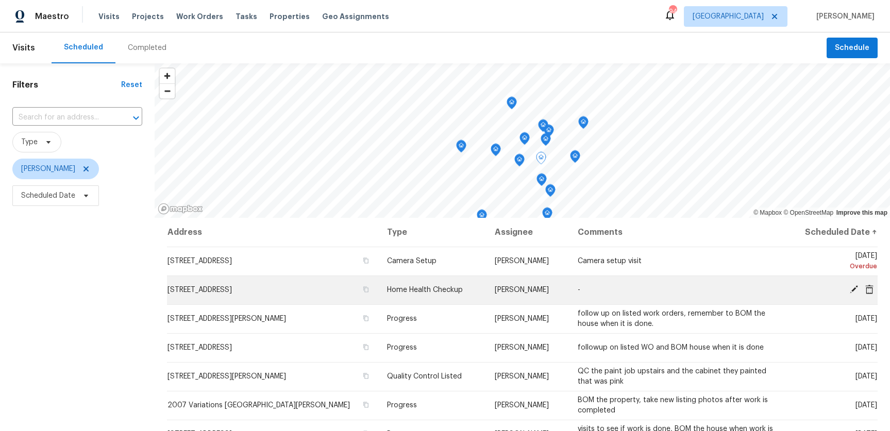
click at [850, 292] on icon at bounding box center [854, 289] width 8 height 8
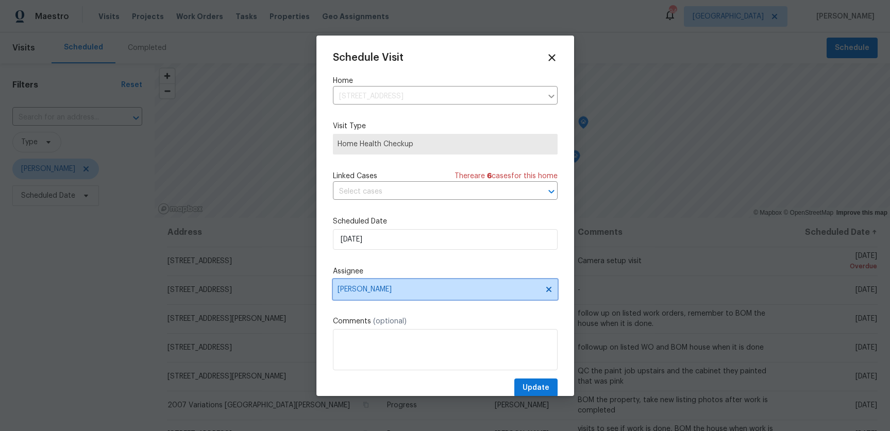
click at [426, 292] on span "Juan Lozano" at bounding box center [438, 289] width 202 height 8
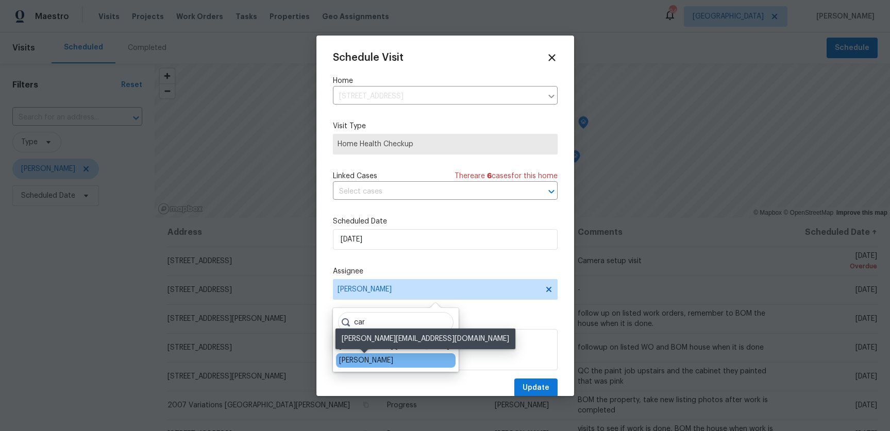
type input "car"
click at [368, 364] on div "[PERSON_NAME]" at bounding box center [366, 360] width 54 height 10
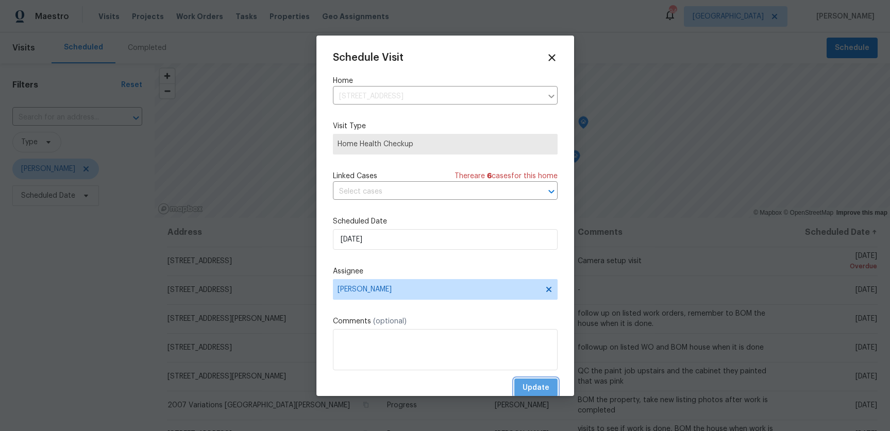
click at [544, 388] on span "Update" at bounding box center [535, 388] width 27 height 13
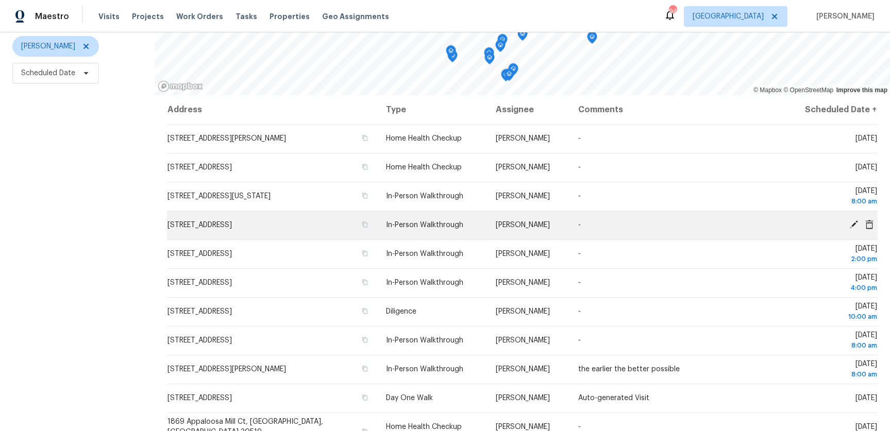
scroll to position [119, 0]
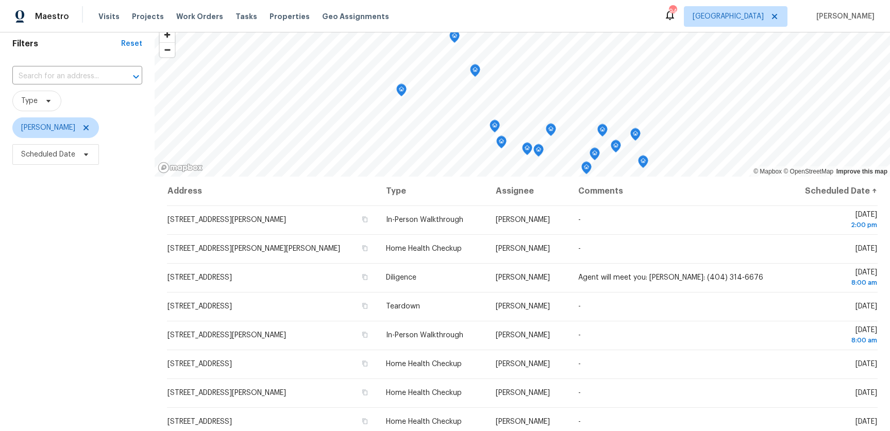
scroll to position [40, 0]
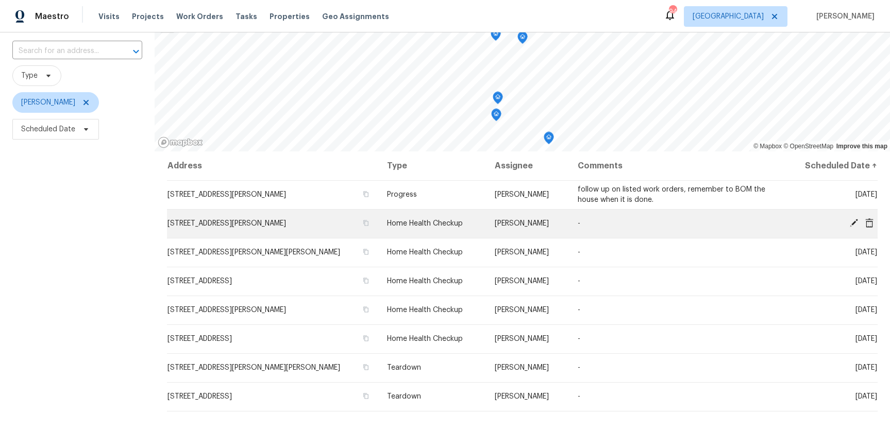
scroll to position [69, 0]
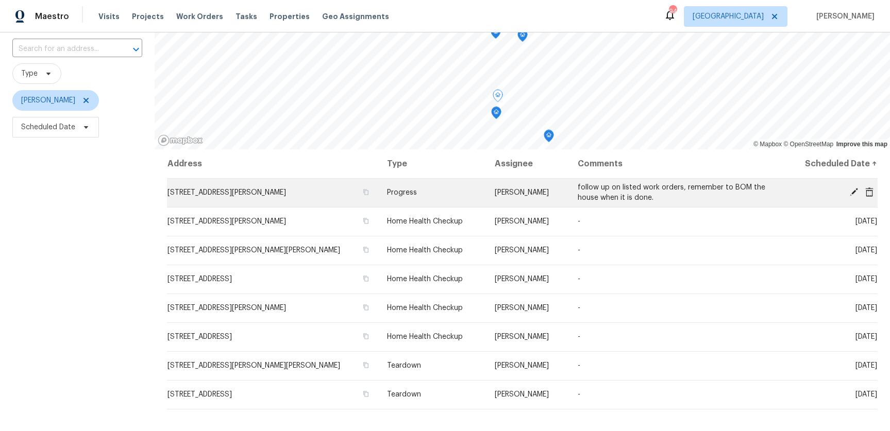
click at [851, 192] on icon at bounding box center [853, 192] width 9 height 9
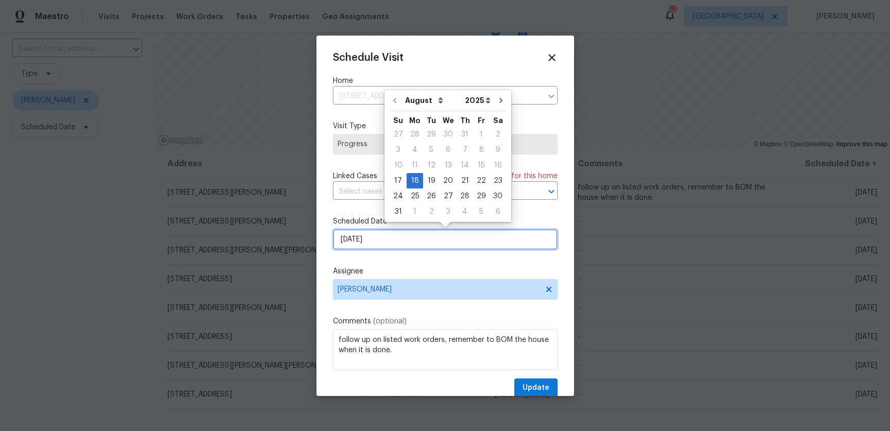
click at [368, 239] on input "8/18/2025" at bounding box center [445, 239] width 225 height 21
click at [428, 179] on div "19" at bounding box center [431, 181] width 16 height 14
type input "8/19/2025"
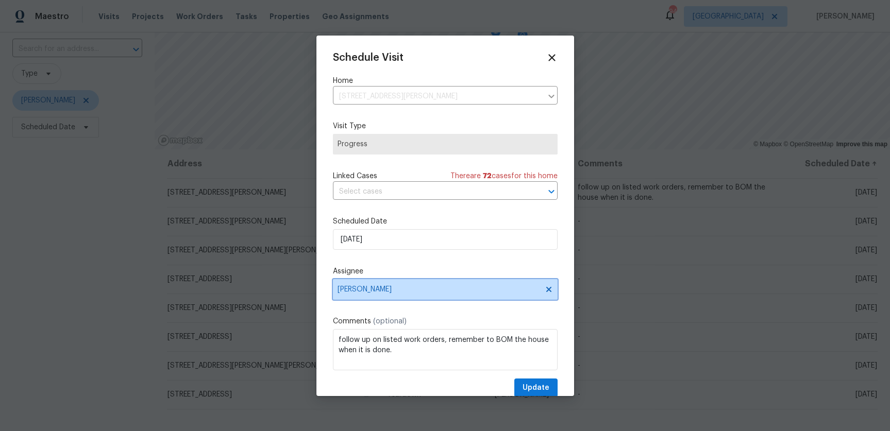
click at [392, 295] on span "Carmen Childs" at bounding box center [445, 289] width 225 height 21
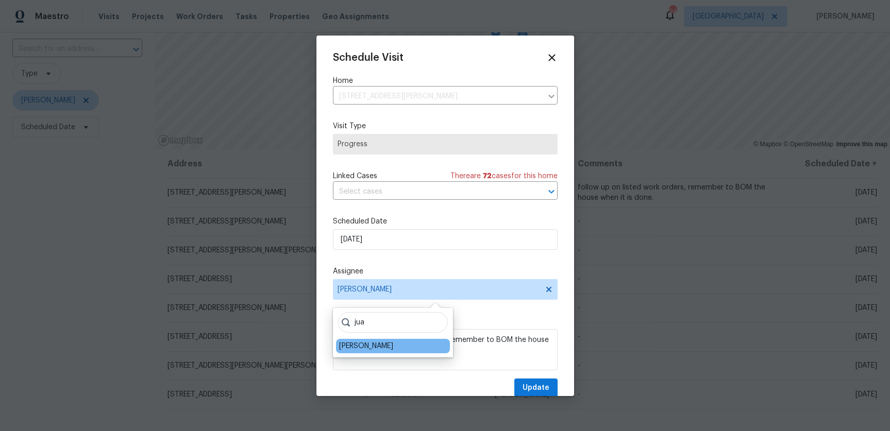
type input "jua"
click at [384, 350] on div "Juan Lozano" at bounding box center [393, 346] width 114 height 14
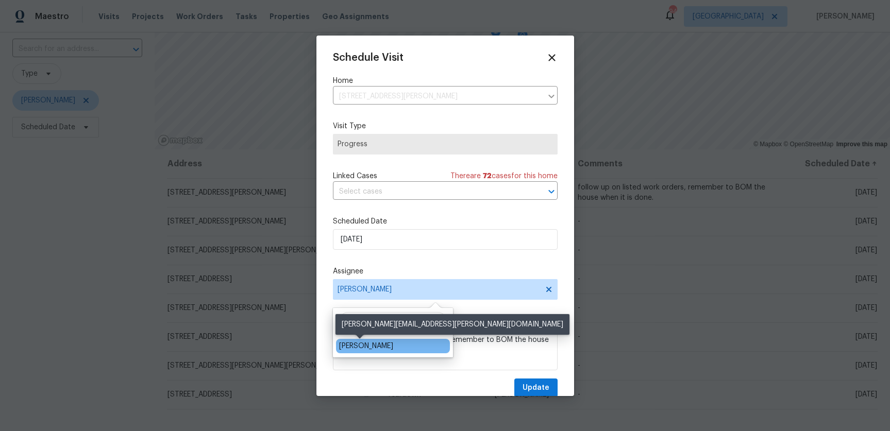
click at [374, 344] on div "Juan Lozano" at bounding box center [366, 346] width 54 height 10
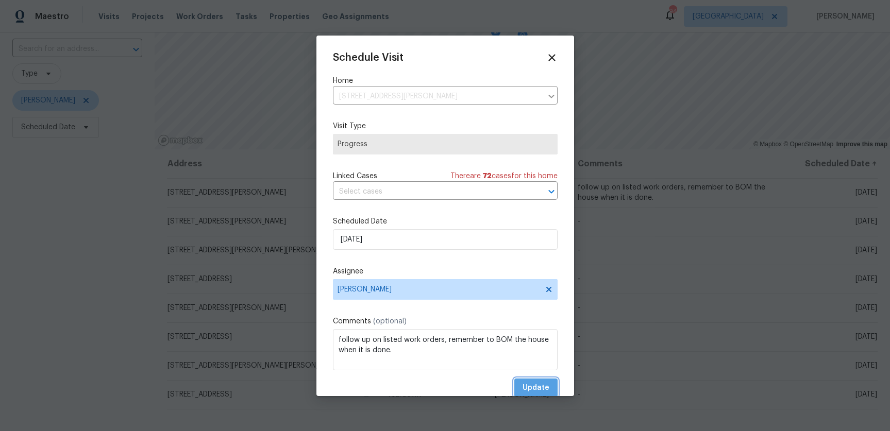
click at [538, 384] on span "Update" at bounding box center [535, 388] width 27 height 13
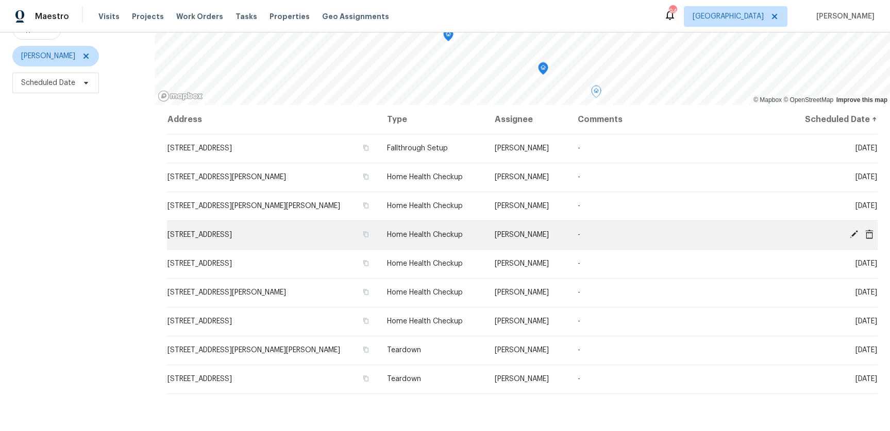
scroll to position [132, 0]
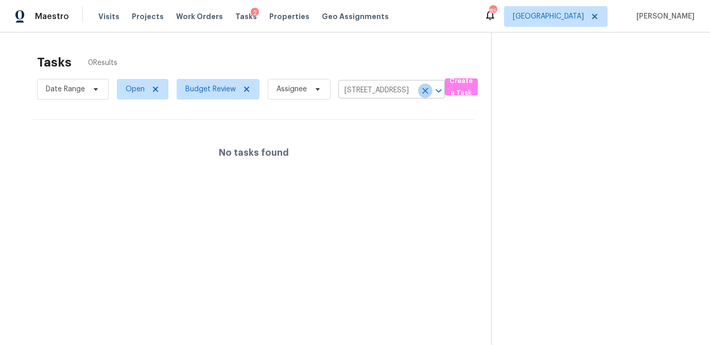
click at [427, 89] on icon "Clear" at bounding box center [425, 91] width 10 height 10
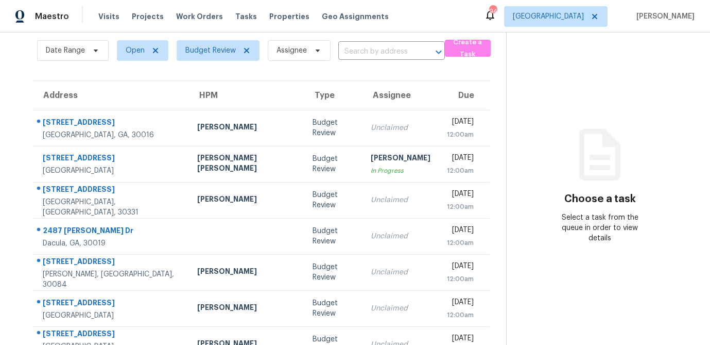
scroll to position [192, 0]
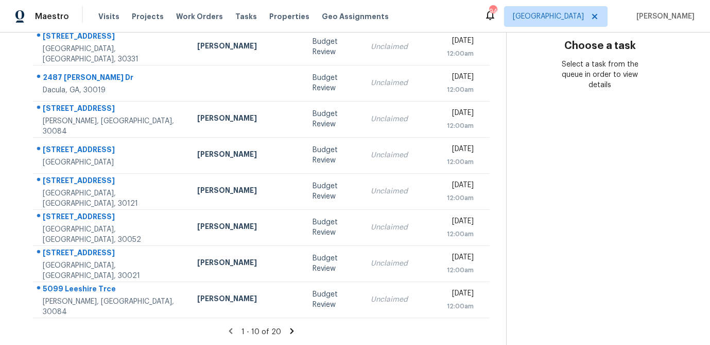
click at [287, 332] on icon at bounding box center [291, 330] width 9 height 9
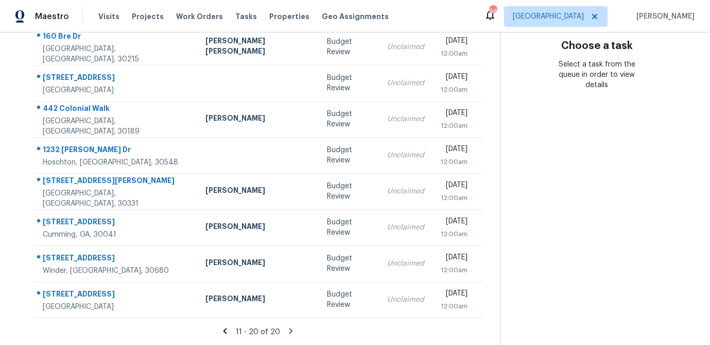
click at [224, 329] on icon at bounding box center [226, 331] width 4 height 6
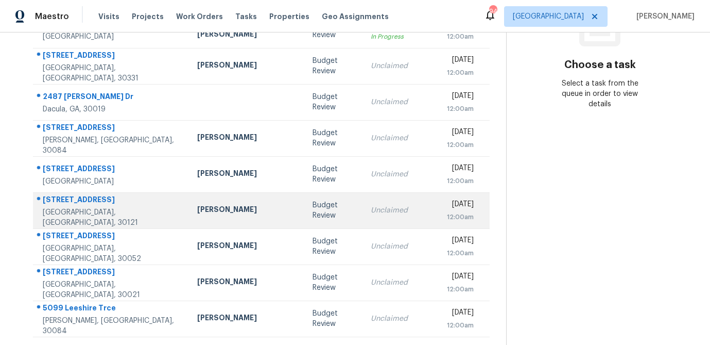
scroll to position [174, 0]
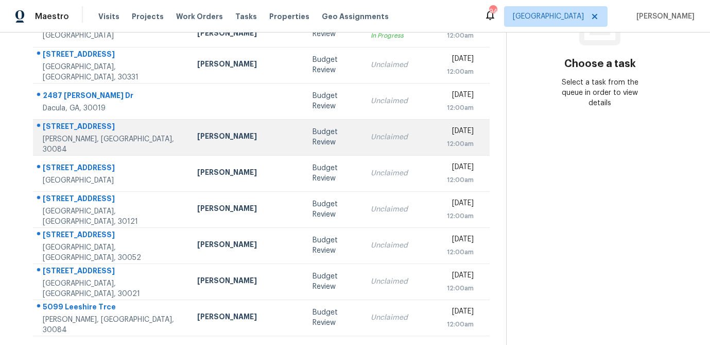
click at [197, 140] on div "Samuel Vetrik" at bounding box center [246, 137] width 99 height 13
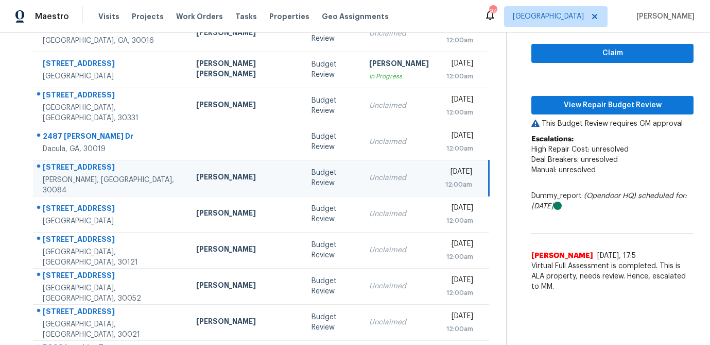
scroll to position [126, 0]
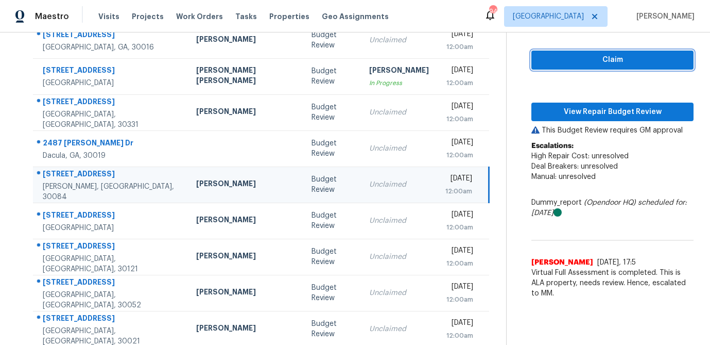
click at [577, 60] on span "Claim" at bounding box center [613, 60] width 146 height 13
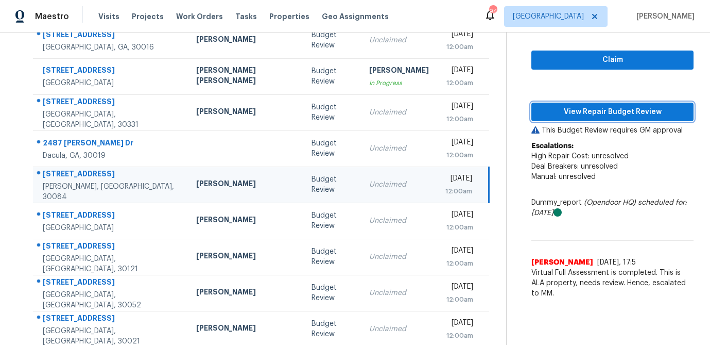
click at [578, 114] on span "View Repair Budget Review" at bounding box center [613, 112] width 146 height 13
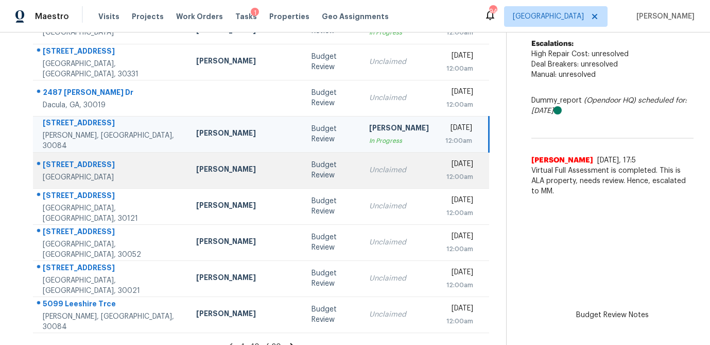
scroll to position [192, 0]
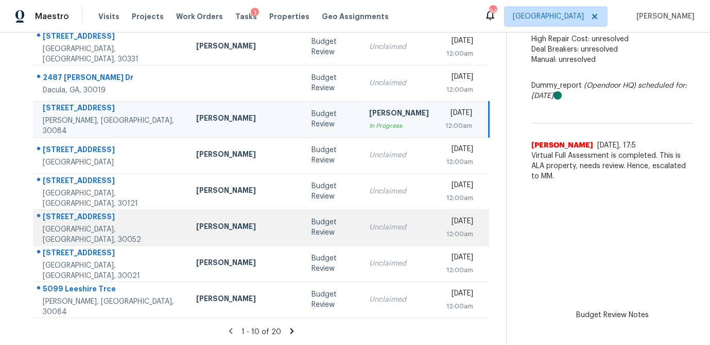
click at [303, 238] on td "Budget Review" at bounding box center [332, 227] width 58 height 36
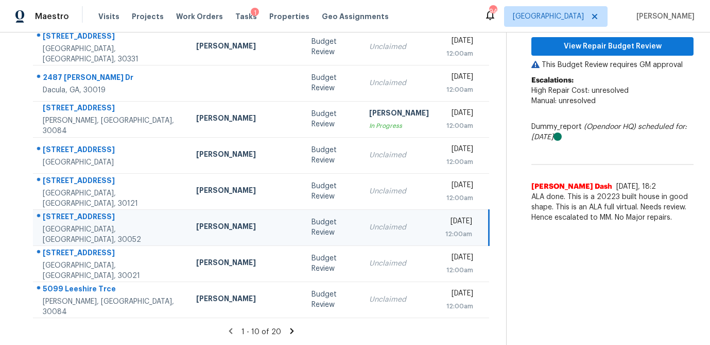
scroll to position [138, 0]
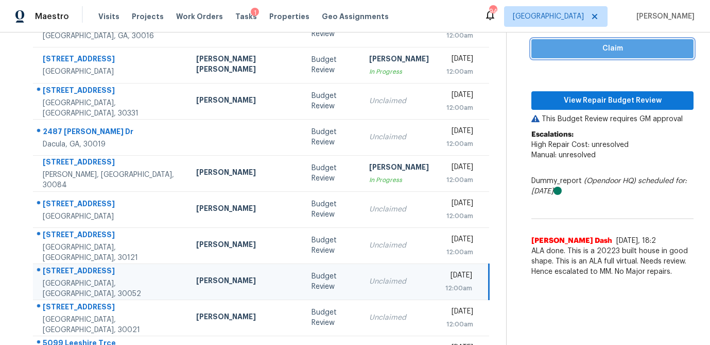
click at [602, 53] on span "Claim" at bounding box center [613, 48] width 146 height 13
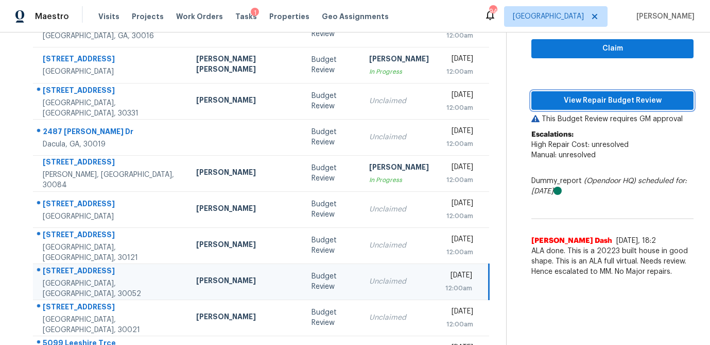
click at [595, 91] on button "View Repair Budget Review" at bounding box center [613, 100] width 162 height 19
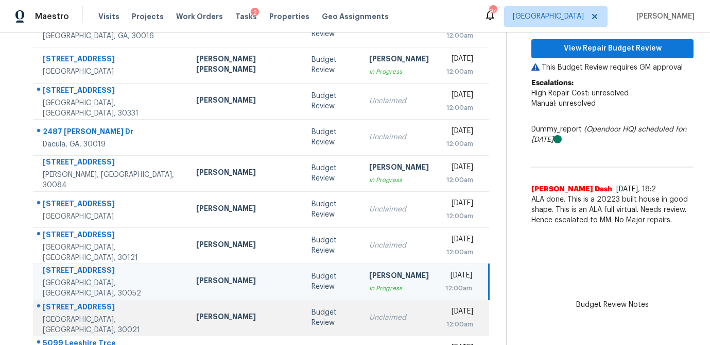
click at [312, 320] on div "Budget Review" at bounding box center [332, 317] width 41 height 21
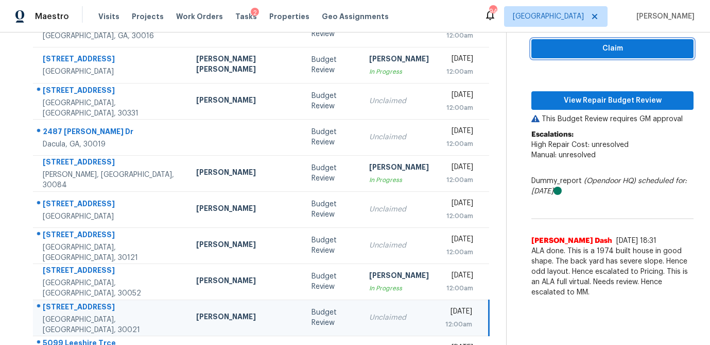
drag, startPoint x: 566, startPoint y: 54, endPoint x: 562, endPoint y: 66, distance: 13.0
click at [566, 54] on span "Claim" at bounding box center [613, 48] width 146 height 13
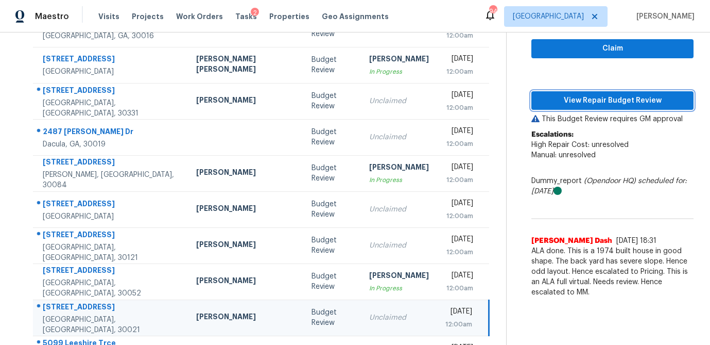
click at [566, 97] on span "View Repair Budget Review" at bounding box center [613, 100] width 146 height 13
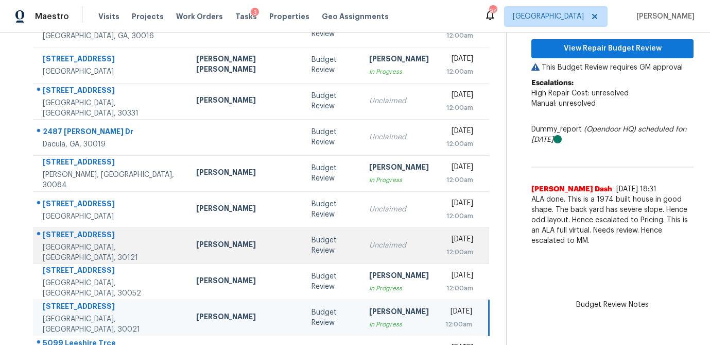
scroll to position [192, 0]
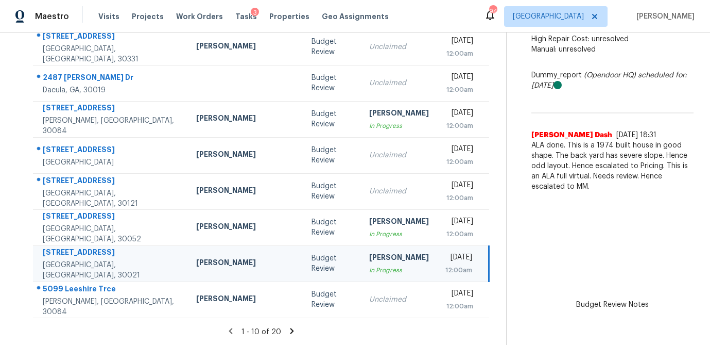
click at [287, 328] on icon at bounding box center [291, 330] width 9 height 9
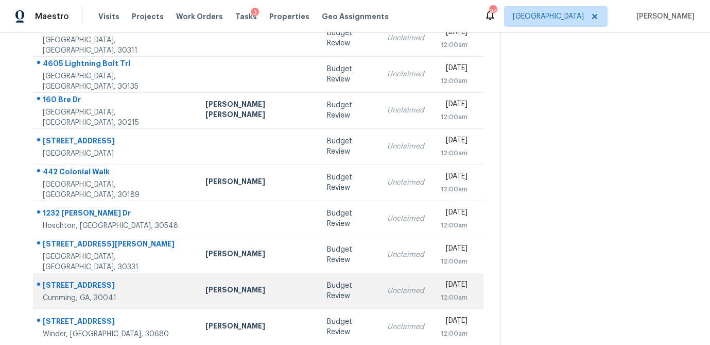
scroll to position [127, 0]
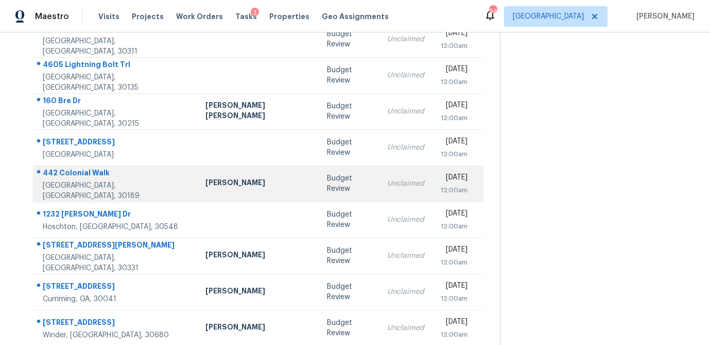
click at [243, 186] on div "Sean Bailey" at bounding box center [258, 183] width 105 height 13
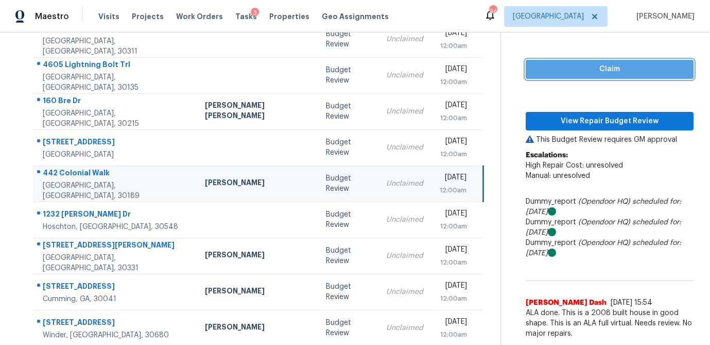
click at [537, 63] on span "Claim" at bounding box center [609, 69] width 151 height 13
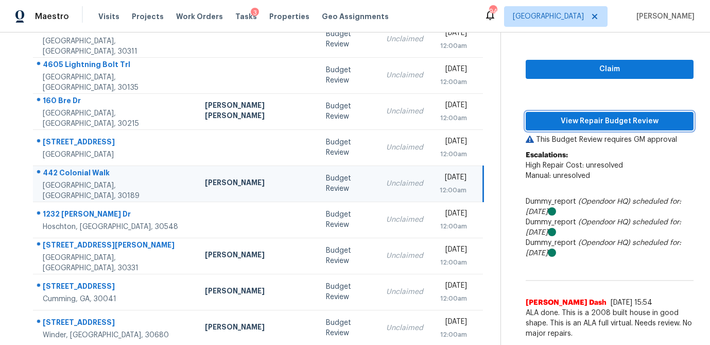
click at [546, 115] on span "View Repair Budget Review" at bounding box center [609, 121] width 151 height 13
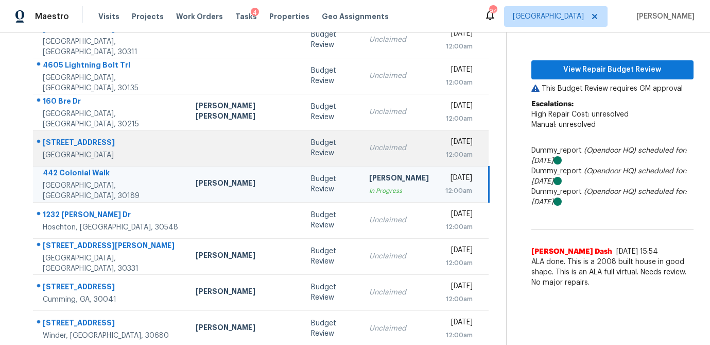
scroll to position [133, 0]
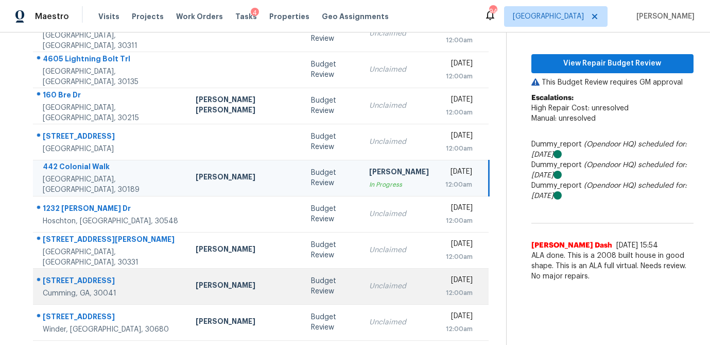
click at [311, 280] on div "Budget Review" at bounding box center [331, 286] width 41 height 21
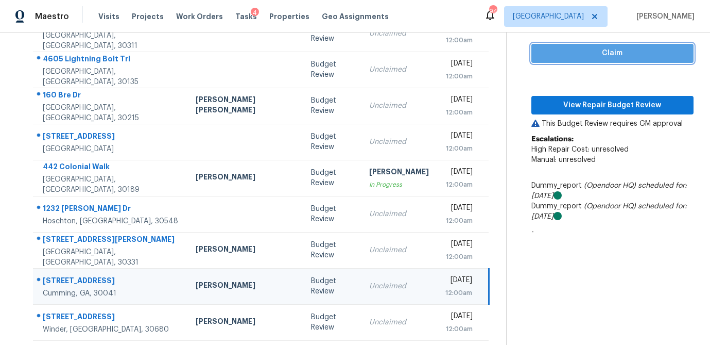
drag, startPoint x: 630, startPoint y: 53, endPoint x: 601, endPoint y: 96, distance: 52.2
click at [630, 53] on span "Claim" at bounding box center [613, 53] width 146 height 13
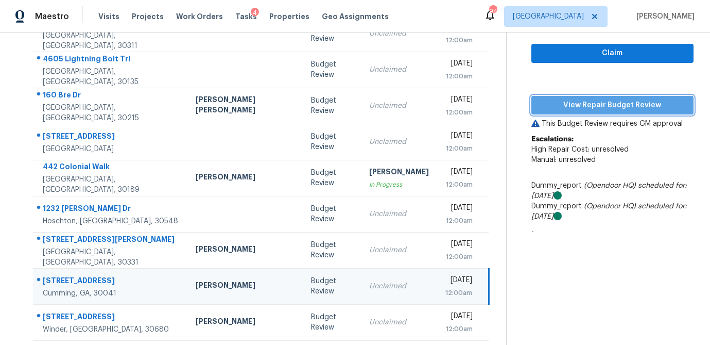
click at [600, 107] on span "View Repair Budget Review" at bounding box center [613, 105] width 146 height 13
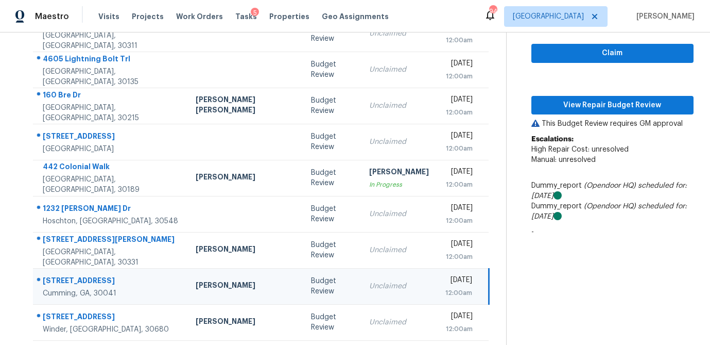
scroll to position [192, 0]
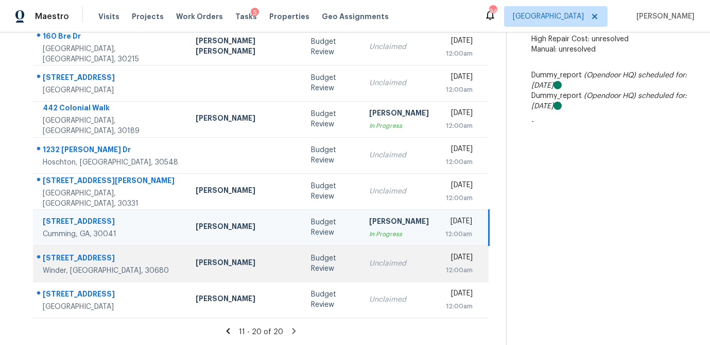
click at [311, 270] on div "Budget Review" at bounding box center [331, 263] width 41 height 21
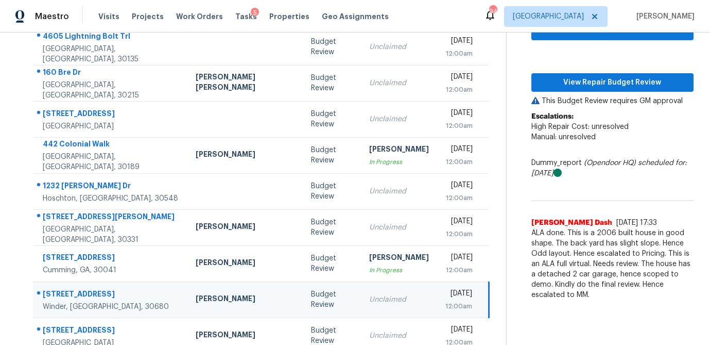
scroll to position [145, 0]
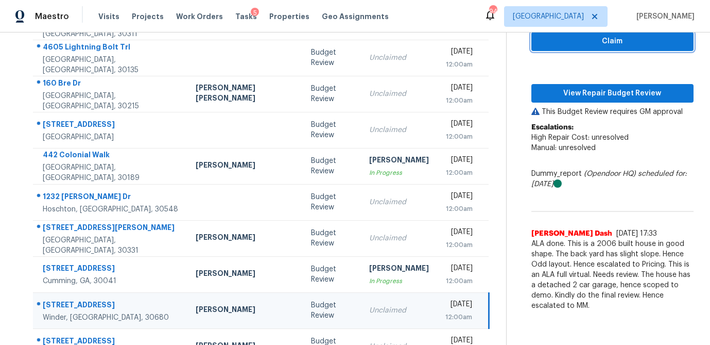
click at [618, 46] on span "Claim" at bounding box center [613, 41] width 146 height 13
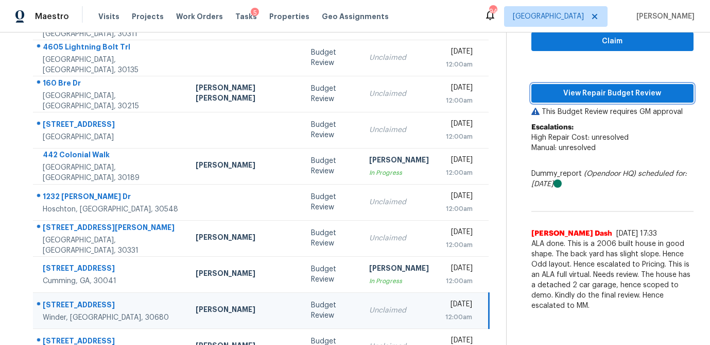
click at [607, 100] on button "View Repair Budget Review" at bounding box center [613, 93] width 162 height 19
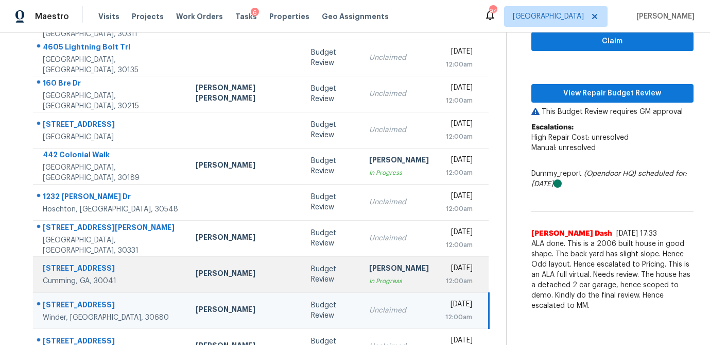
scroll to position [192, 0]
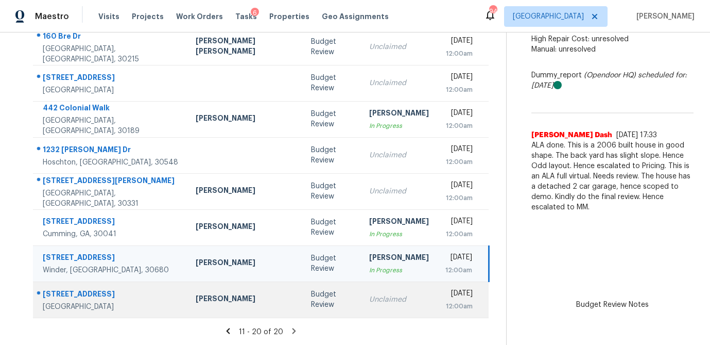
click at [311, 299] on div "Budget Review" at bounding box center [331, 299] width 41 height 21
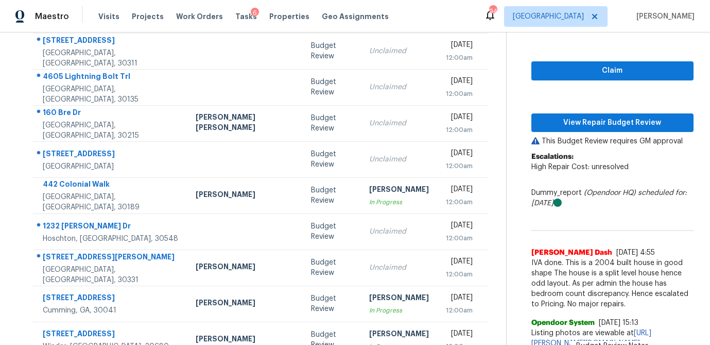
scroll to position [116, 0]
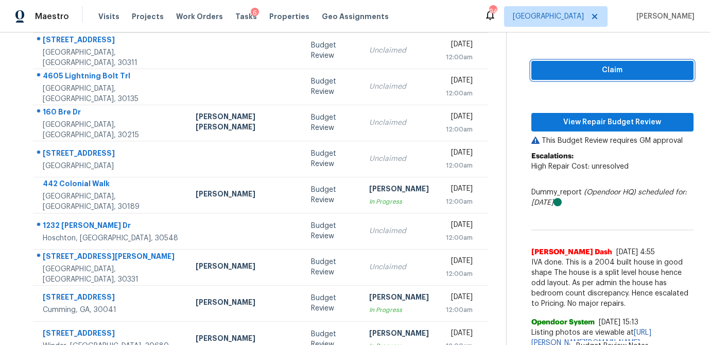
click at [597, 67] on span "Claim" at bounding box center [613, 70] width 146 height 13
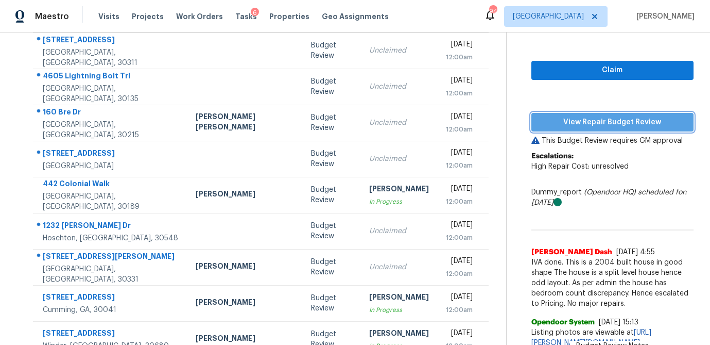
click at [587, 118] on span "View Repair Budget Review" at bounding box center [613, 122] width 146 height 13
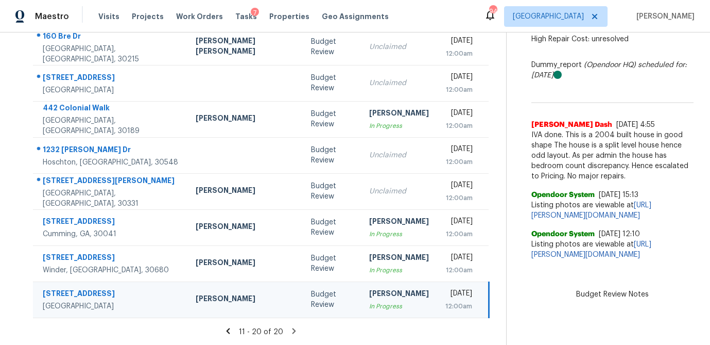
click at [224, 333] on icon at bounding box center [228, 330] width 9 height 9
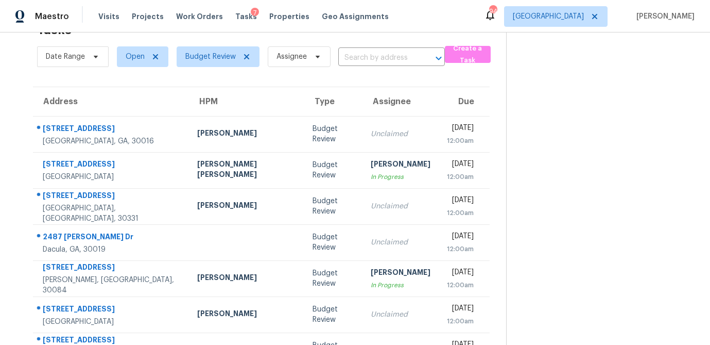
scroll to position [192, 0]
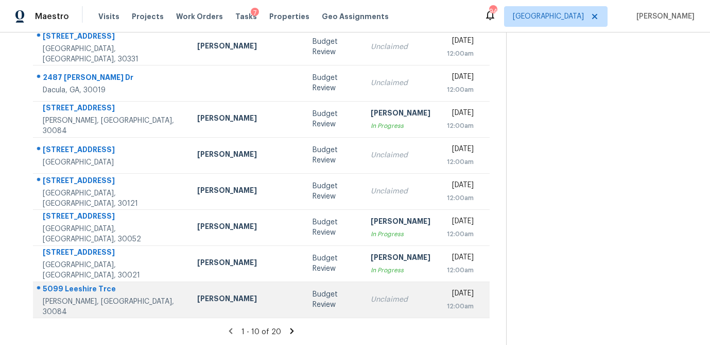
click at [313, 298] on div "Budget Review" at bounding box center [334, 299] width 42 height 21
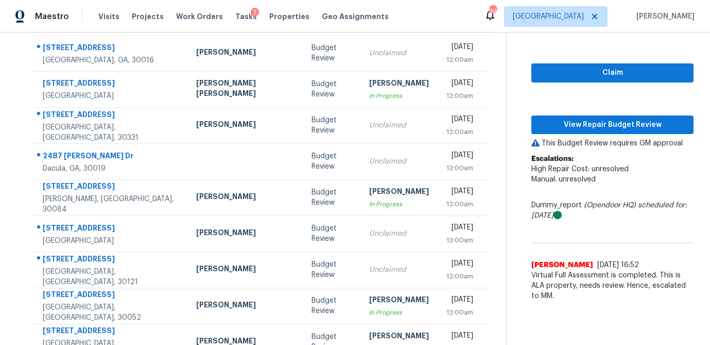
scroll to position [113, 0]
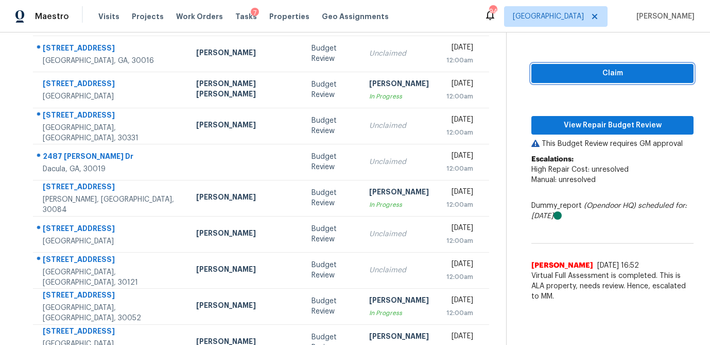
click at [603, 79] on button "Claim" at bounding box center [613, 73] width 162 height 19
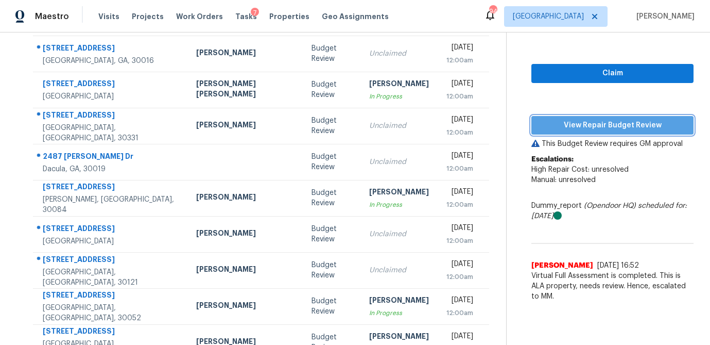
click at [602, 123] on span "View Repair Budget Review" at bounding box center [613, 125] width 146 height 13
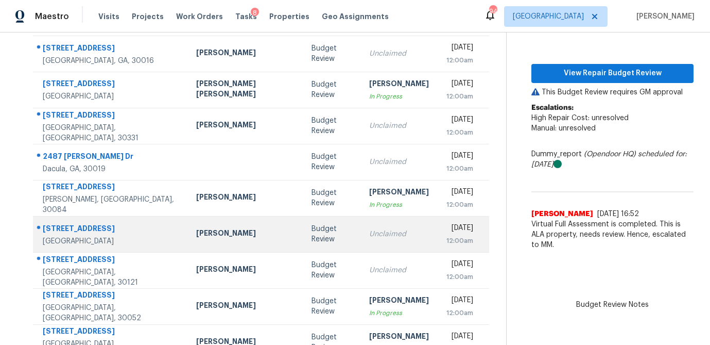
click at [303, 235] on td "Budget Review" at bounding box center [332, 234] width 58 height 36
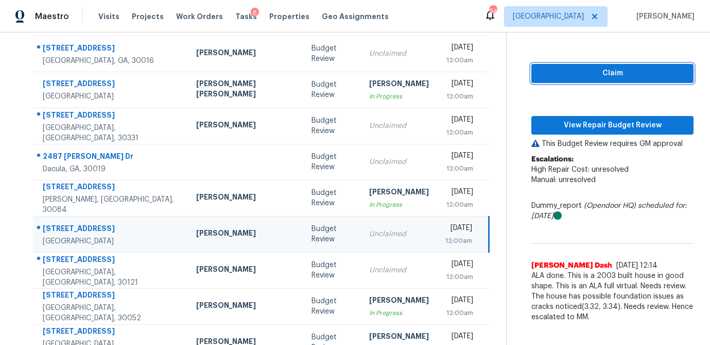
click at [564, 77] on span "Claim" at bounding box center [613, 73] width 146 height 13
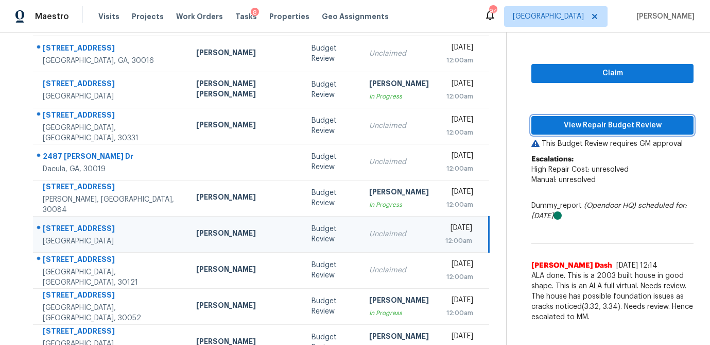
click at [564, 122] on span "View Repair Budget Review" at bounding box center [613, 125] width 146 height 13
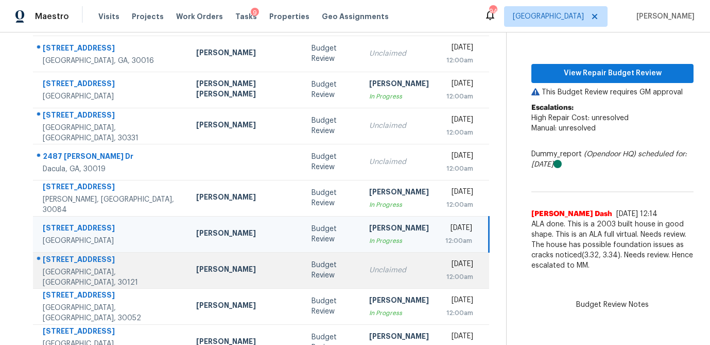
click at [369, 274] on div "Unclaimed" at bounding box center [399, 270] width 60 height 10
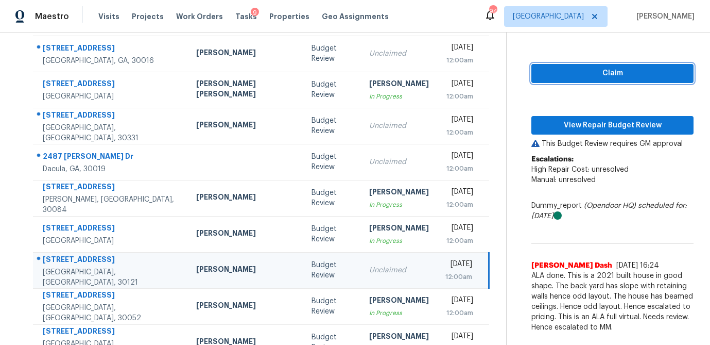
drag, startPoint x: 579, startPoint y: 75, endPoint x: 574, endPoint y: 83, distance: 9.7
click at [579, 75] on span "Claim" at bounding box center [613, 73] width 146 height 13
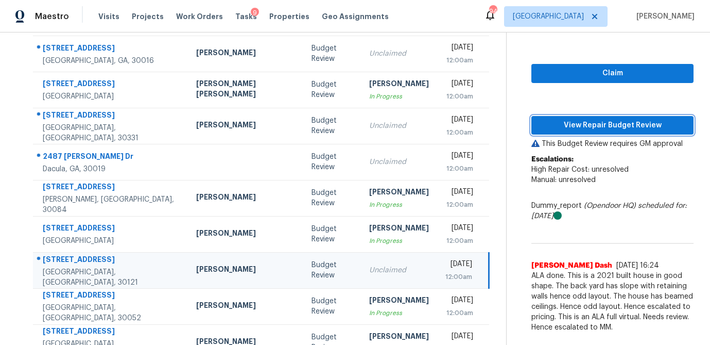
click at [569, 122] on span "View Repair Budget Review" at bounding box center [613, 125] width 146 height 13
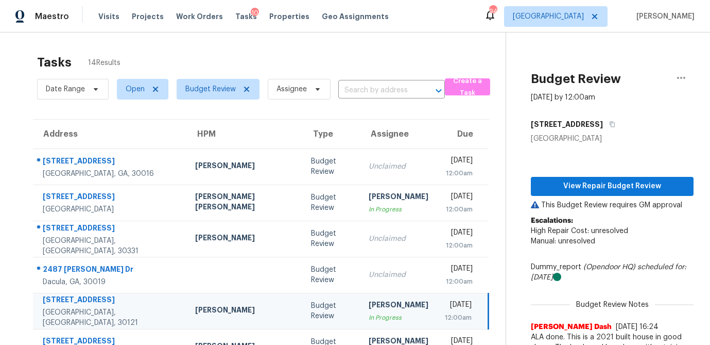
scroll to position [113, 0]
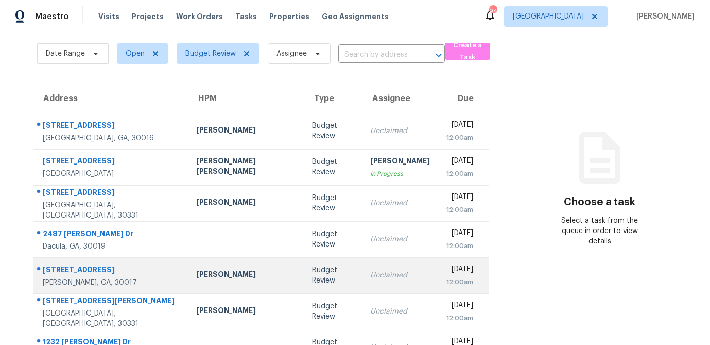
scroll to position [192, 0]
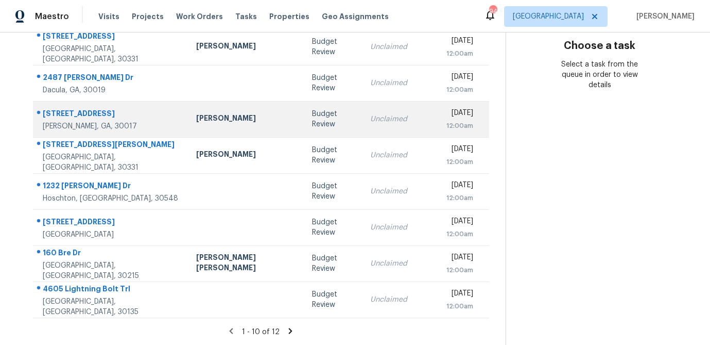
click at [237, 120] on div "[PERSON_NAME]" at bounding box center [245, 119] width 99 height 13
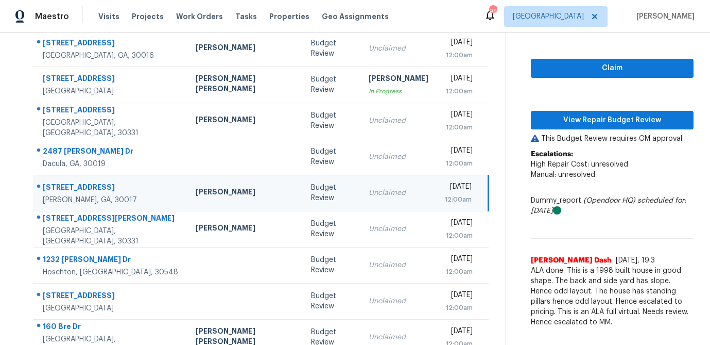
scroll to position [117, 0]
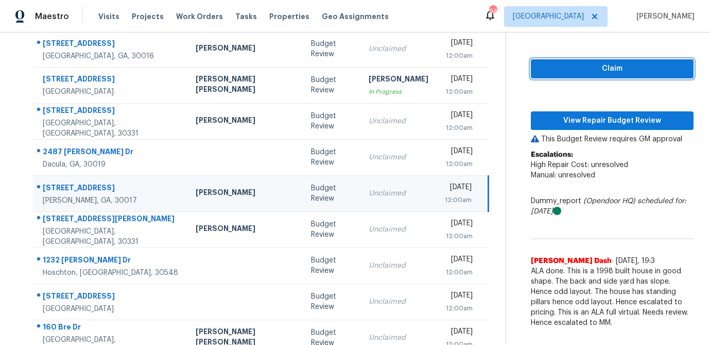
click at [585, 67] on span "Claim" at bounding box center [612, 68] width 146 height 13
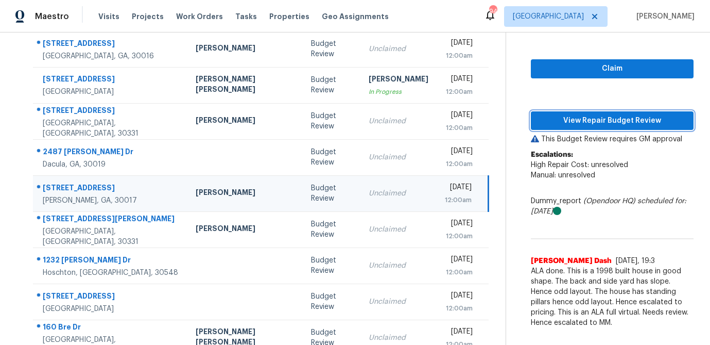
click at [588, 126] on span "View Repair Budget Review" at bounding box center [612, 120] width 146 height 13
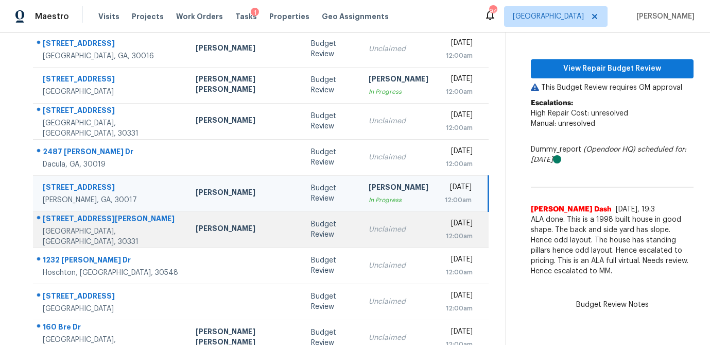
click at [369, 226] on div "Unclaimed" at bounding box center [399, 229] width 60 height 10
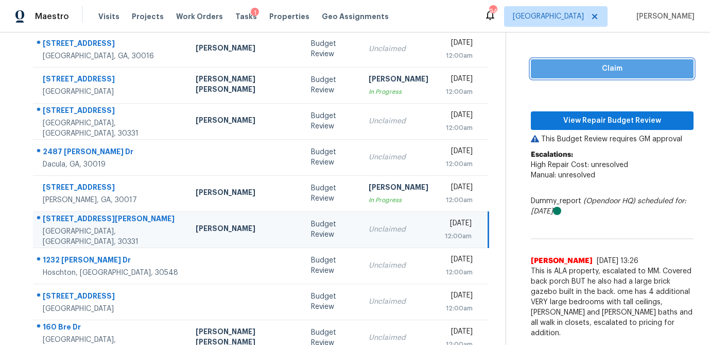
click at [602, 67] on span "Claim" at bounding box center [612, 68] width 146 height 13
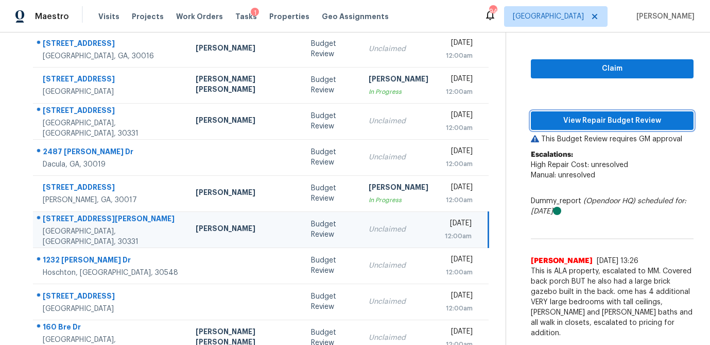
click at [594, 118] on span "View Repair Budget Review" at bounding box center [612, 120] width 146 height 13
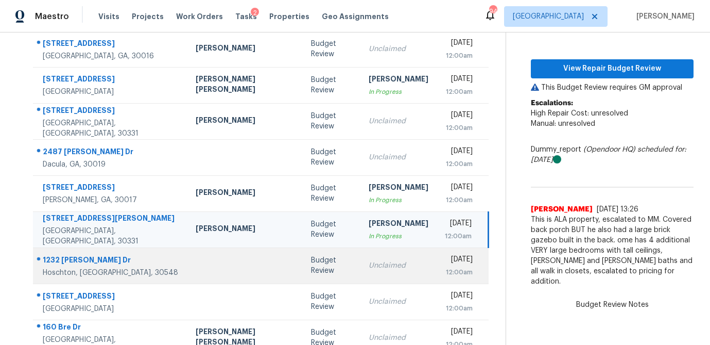
click at [369, 265] on div "Unclaimed" at bounding box center [399, 265] width 60 height 10
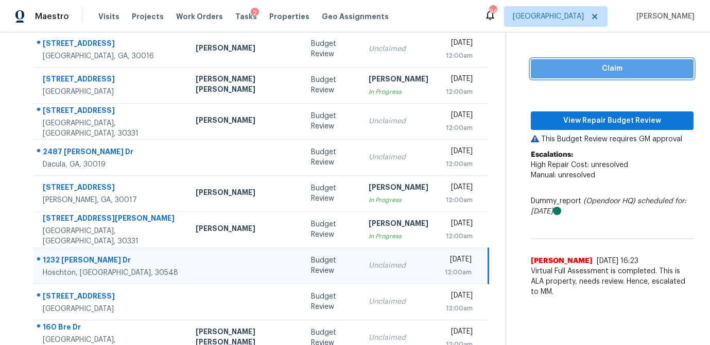
click at [578, 66] on span "Claim" at bounding box center [612, 68] width 146 height 13
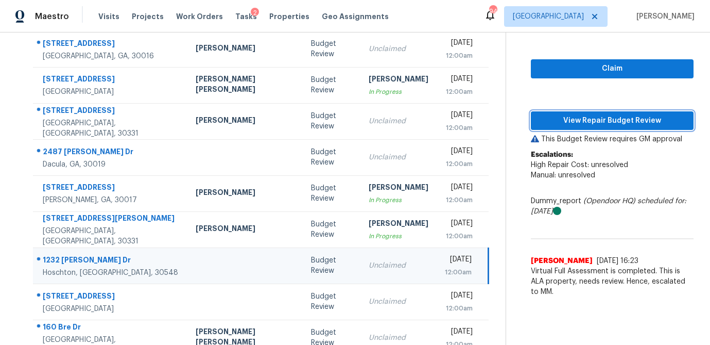
click at [571, 124] on span "View Repair Budget Review" at bounding box center [612, 120] width 146 height 13
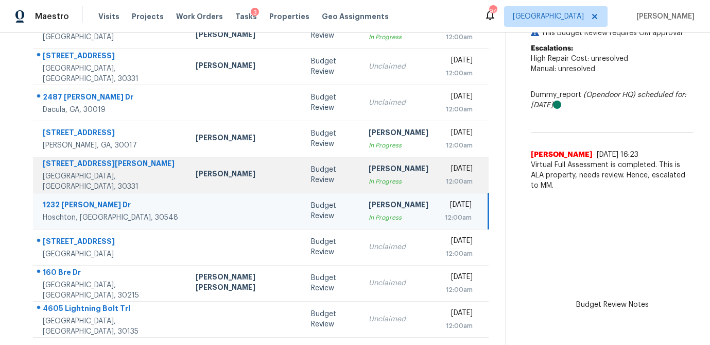
scroll to position [176, 0]
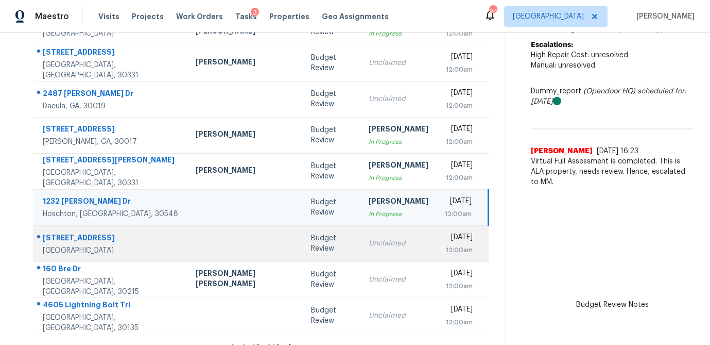
click at [361, 249] on td "Unclaimed" at bounding box center [399, 243] width 76 height 36
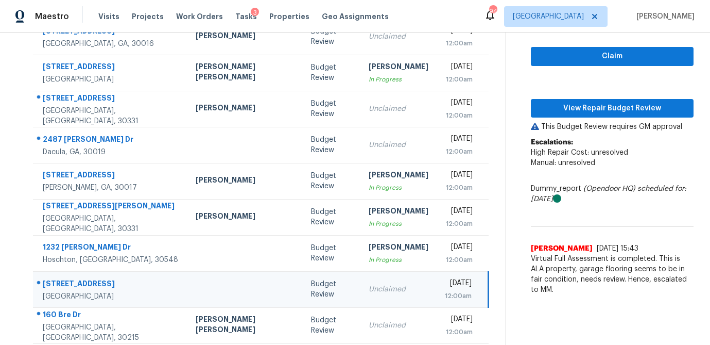
scroll to position [125, 0]
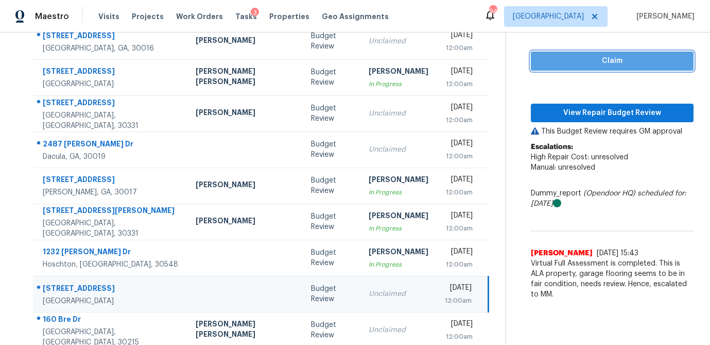
click at [609, 58] on span "Claim" at bounding box center [612, 61] width 146 height 13
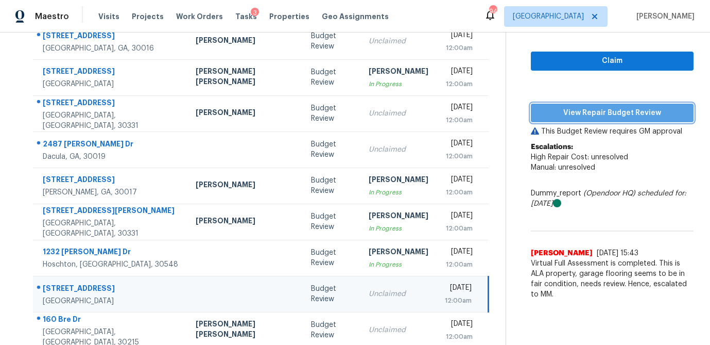
click at [591, 107] on span "View Repair Budget Review" at bounding box center [612, 113] width 146 height 13
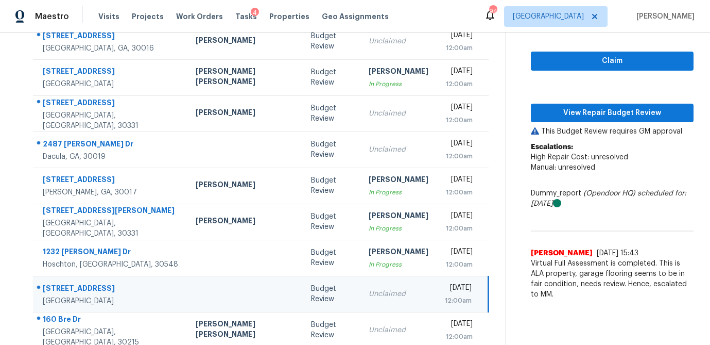
scroll to position [192, 0]
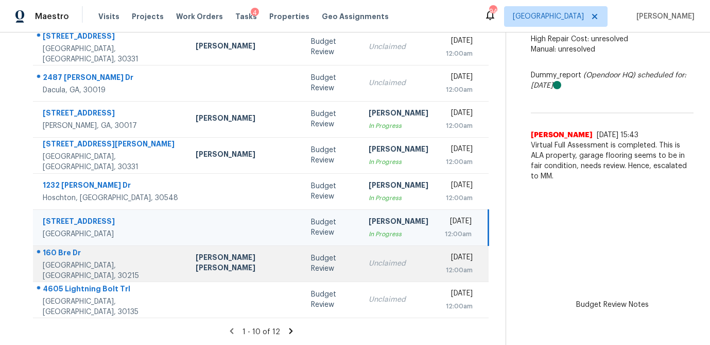
click at [369, 262] on div "Unclaimed" at bounding box center [399, 263] width 60 height 10
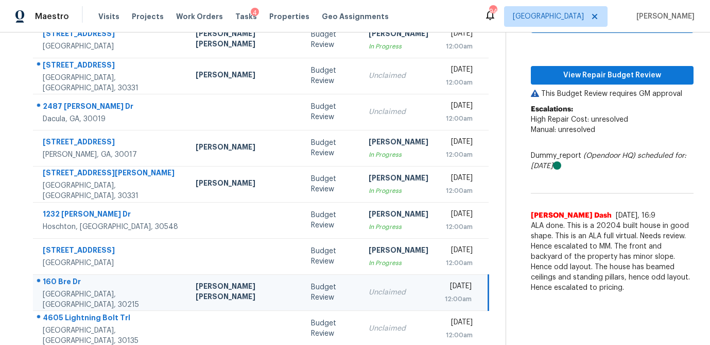
scroll to position [145, 0]
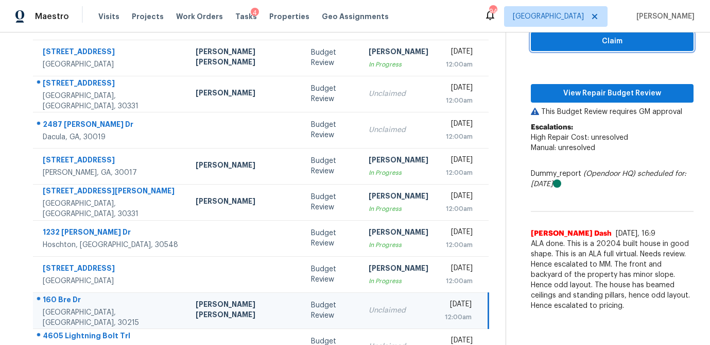
click at [577, 44] on span "Claim" at bounding box center [612, 41] width 146 height 13
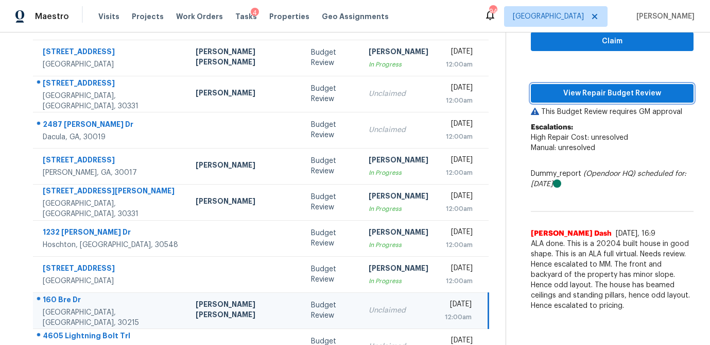
click at [570, 94] on span "View Repair Budget Review" at bounding box center [612, 93] width 146 height 13
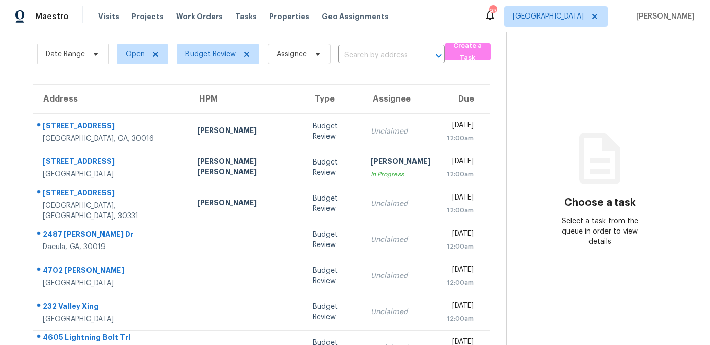
scroll to position [173, 0]
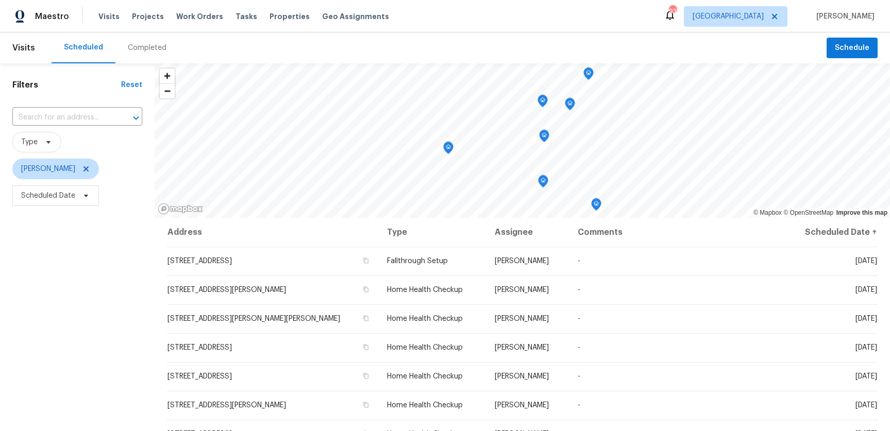
scroll to position [132, 0]
